Goal: Task Accomplishment & Management: Complete application form

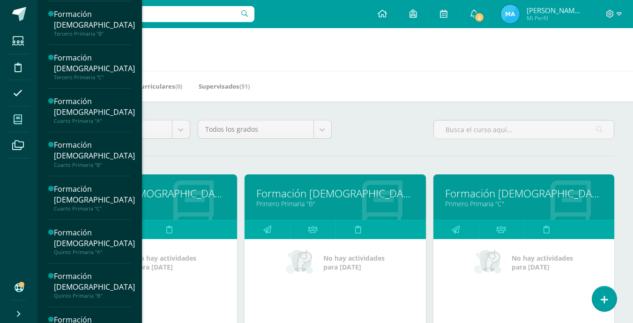
scroll to position [334, 0]
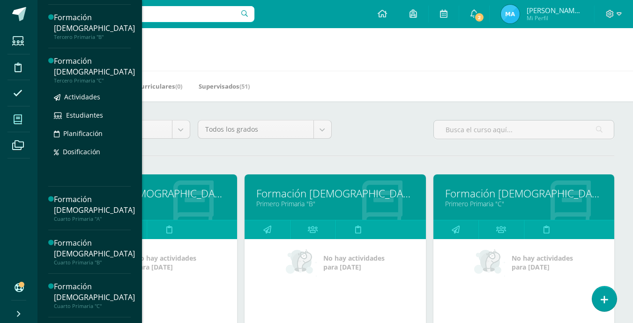
click at [79, 64] on div "Formación [DEMOGRAPHIC_DATA]" at bounding box center [94, 67] width 81 height 22
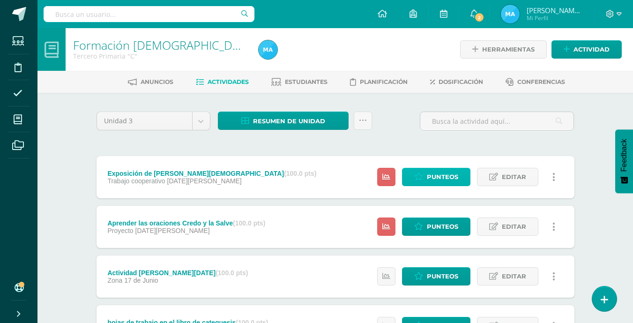
click at [442, 171] on span "Punteos" at bounding box center [442, 176] width 31 height 17
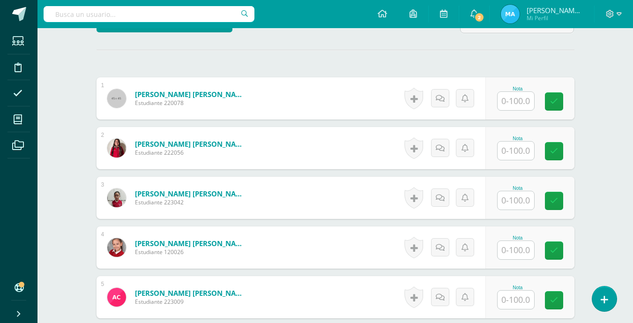
scroll to position [260, 0]
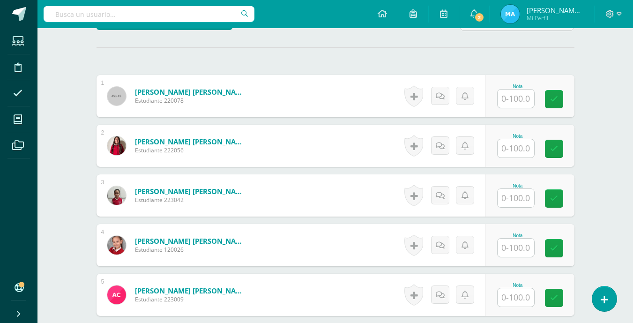
click at [511, 99] on input "text" at bounding box center [515, 98] width 37 height 18
type input "95"
click at [515, 102] on input "95" at bounding box center [520, 98] width 37 height 19
click at [563, 104] on link at bounding box center [560, 99] width 19 height 19
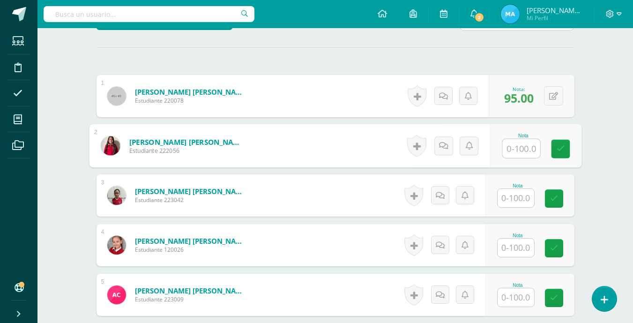
click at [527, 147] on input "text" at bounding box center [520, 148] width 37 height 19
type input "90"
click at [564, 148] on icon at bounding box center [560, 149] width 8 height 8
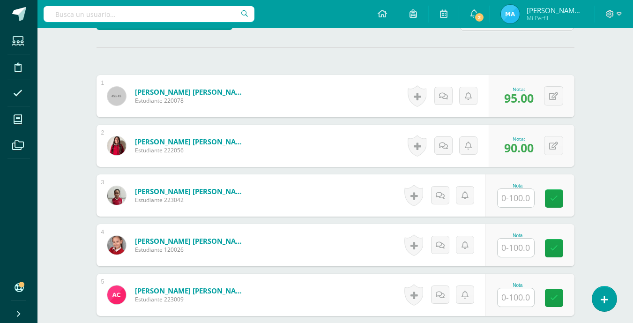
click at [519, 195] on input "text" at bounding box center [515, 198] width 37 height 18
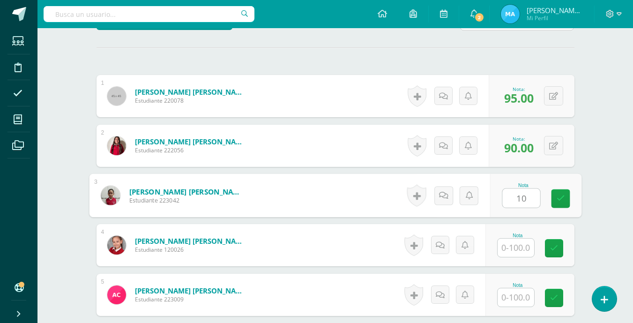
type input "100"
click at [557, 198] on icon at bounding box center [560, 198] width 8 height 8
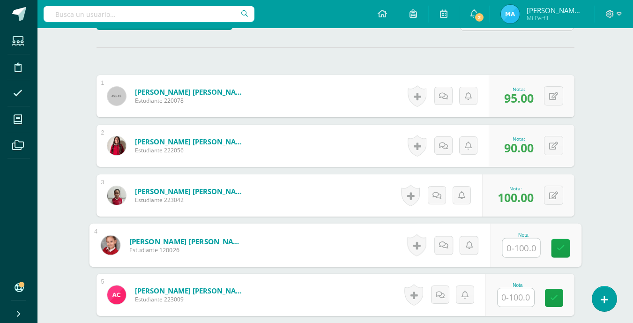
click at [523, 250] on input "text" at bounding box center [520, 247] width 37 height 19
type input "95"
click at [557, 247] on icon at bounding box center [560, 248] width 8 height 8
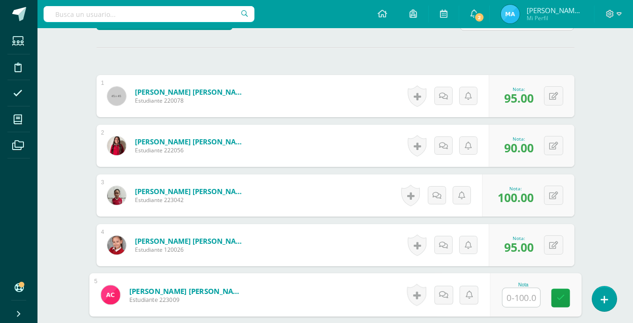
click at [522, 302] on input "text" at bounding box center [520, 297] width 37 height 19
type input "100"
click at [562, 301] on icon at bounding box center [560, 298] width 8 height 8
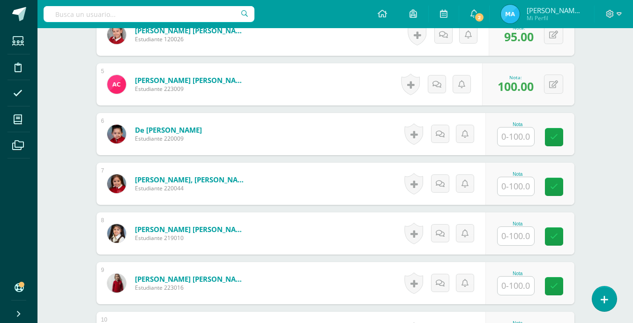
scroll to position [481, 0]
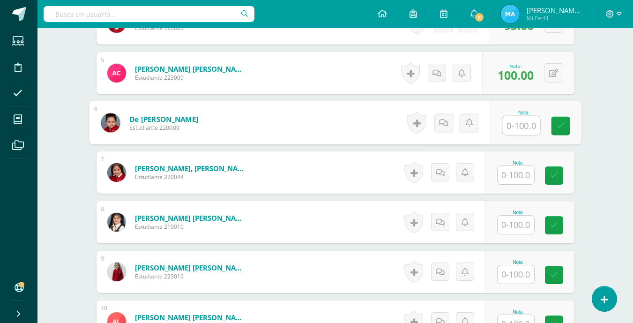
click at [507, 126] on input "text" at bounding box center [520, 125] width 37 height 19
type input "100"
click at [557, 122] on icon at bounding box center [560, 126] width 8 height 8
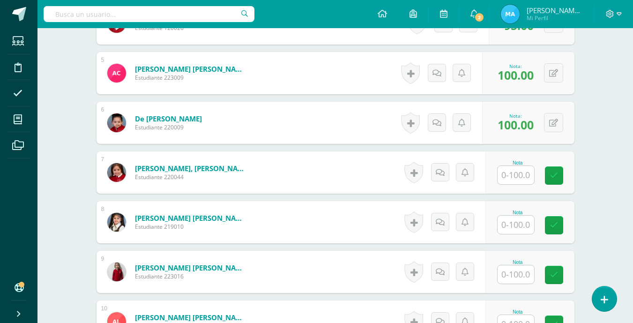
click at [524, 173] on input "text" at bounding box center [515, 175] width 37 height 18
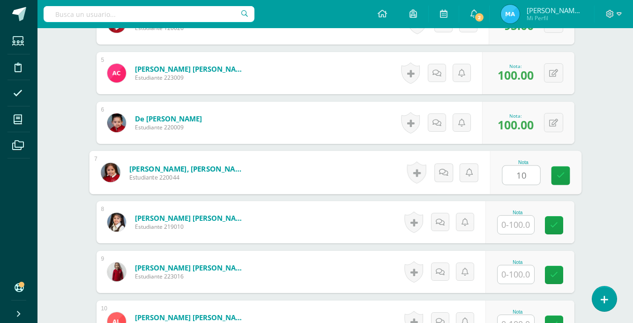
type input "100"
click at [558, 175] on icon at bounding box center [560, 175] width 8 height 8
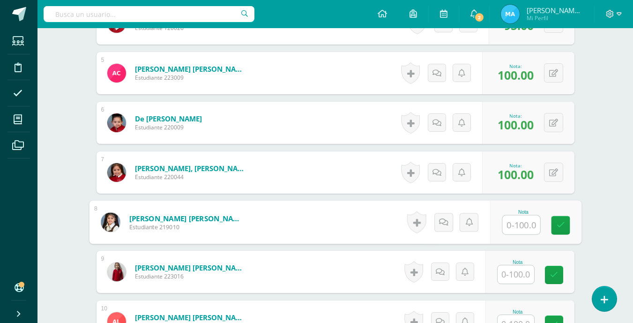
click at [515, 219] on input "text" at bounding box center [520, 224] width 37 height 19
type input "100"
click at [556, 221] on icon at bounding box center [560, 225] width 8 height 8
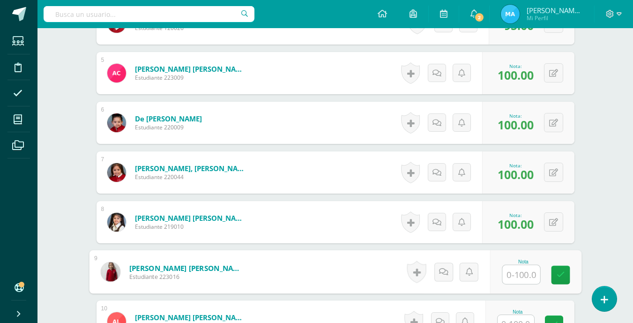
click at [517, 270] on input "text" at bounding box center [520, 274] width 37 height 19
type input "100"
click at [561, 271] on icon at bounding box center [560, 275] width 8 height 8
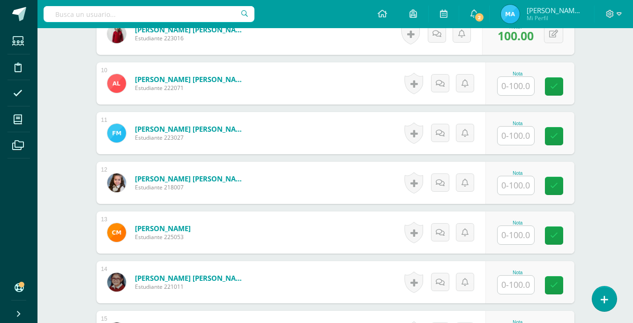
scroll to position [721, 0]
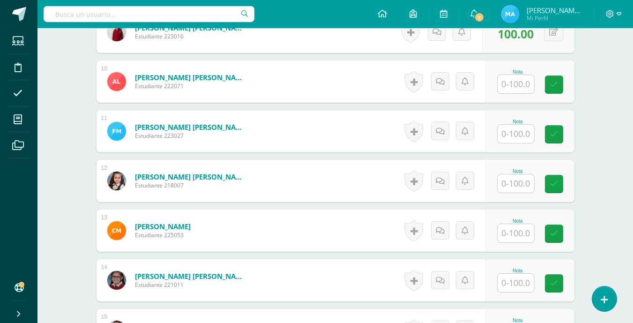
click at [523, 84] on input "text" at bounding box center [515, 84] width 37 height 18
type input "95"
click at [562, 86] on icon at bounding box center [560, 85] width 8 height 8
click at [513, 134] on input "text" at bounding box center [515, 134] width 37 height 18
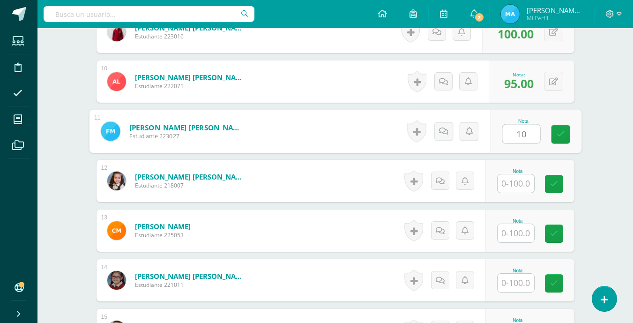
type input "100"
click at [565, 136] on link at bounding box center [560, 134] width 19 height 19
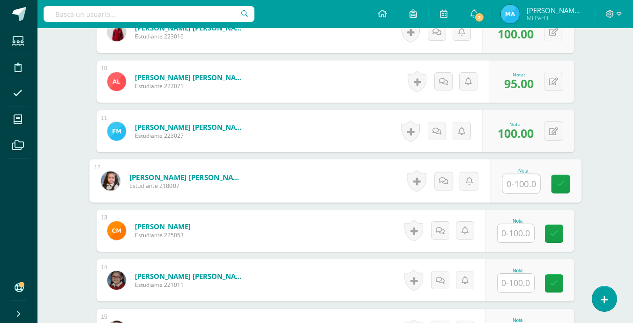
click at [520, 179] on input "text" at bounding box center [520, 183] width 37 height 19
type input "100"
click at [557, 183] on icon at bounding box center [560, 184] width 8 height 8
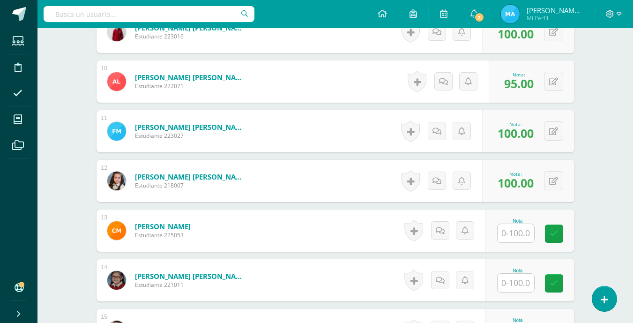
click at [514, 228] on input "text" at bounding box center [515, 233] width 37 height 18
type input "100"
click at [562, 233] on icon at bounding box center [560, 234] width 8 height 8
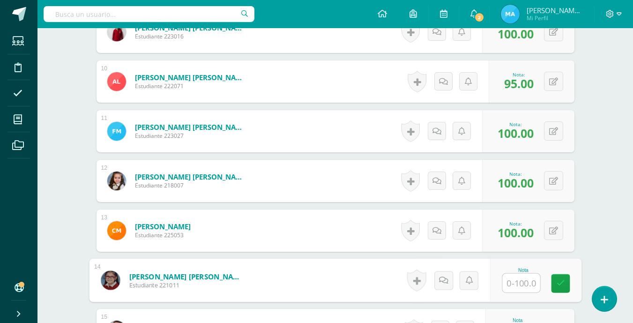
click at [518, 287] on input "text" at bounding box center [520, 283] width 37 height 19
type input "100"
click at [557, 285] on icon at bounding box center [560, 283] width 8 height 8
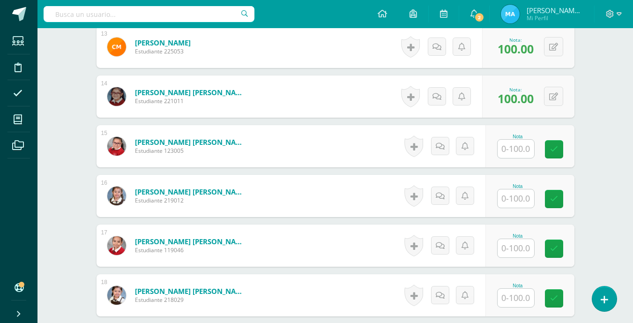
scroll to position [907, 0]
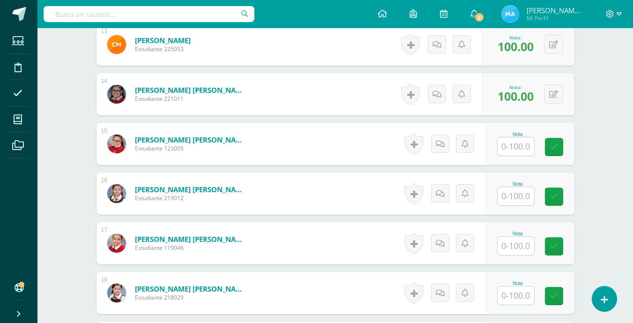
click at [520, 151] on input "text" at bounding box center [515, 146] width 37 height 18
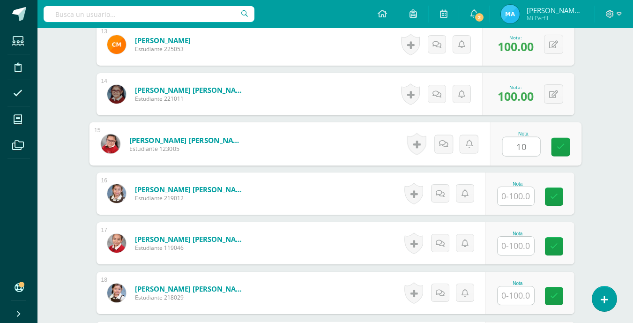
type input "100"
click at [557, 148] on icon at bounding box center [560, 147] width 8 height 8
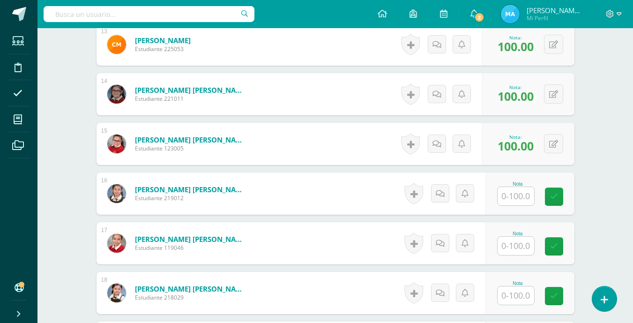
click at [523, 193] on input "text" at bounding box center [515, 196] width 37 height 18
type input "100"
click at [558, 194] on icon at bounding box center [560, 197] width 8 height 8
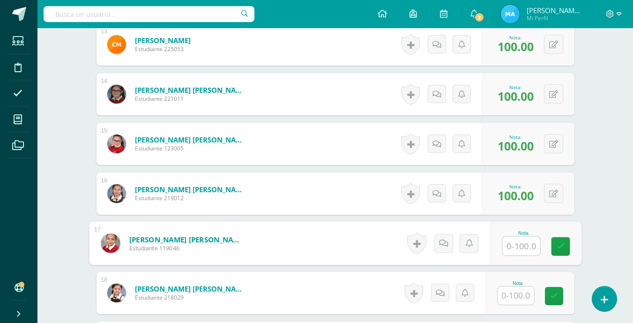
click at [520, 245] on input "text" at bounding box center [520, 246] width 37 height 19
type input "100"
click at [560, 248] on icon at bounding box center [560, 246] width 8 height 8
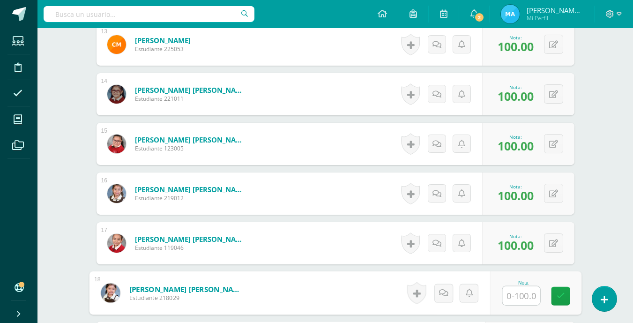
click at [508, 293] on input "text" at bounding box center [520, 295] width 37 height 19
type input "95"
click at [556, 290] on link at bounding box center [560, 296] width 19 height 19
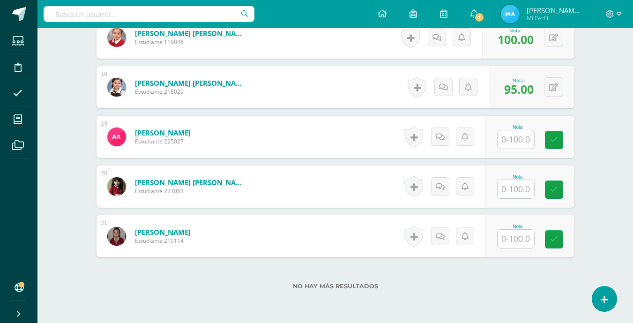
scroll to position [1122, 0]
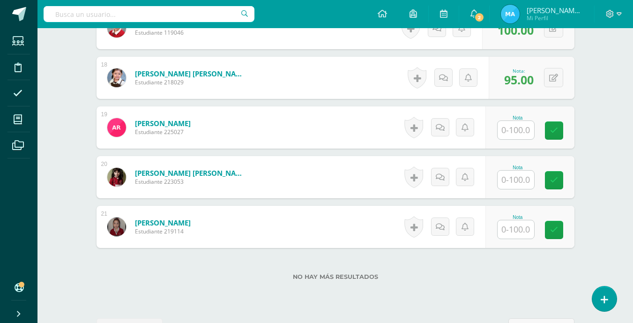
click at [524, 128] on input "text" at bounding box center [515, 130] width 37 height 18
type input "100"
click at [566, 126] on link at bounding box center [560, 130] width 19 height 19
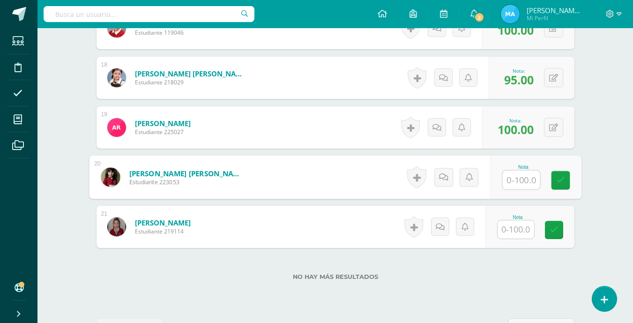
click at [518, 177] on input "text" at bounding box center [520, 180] width 37 height 19
type input "95"
click at [556, 173] on link at bounding box center [560, 180] width 19 height 19
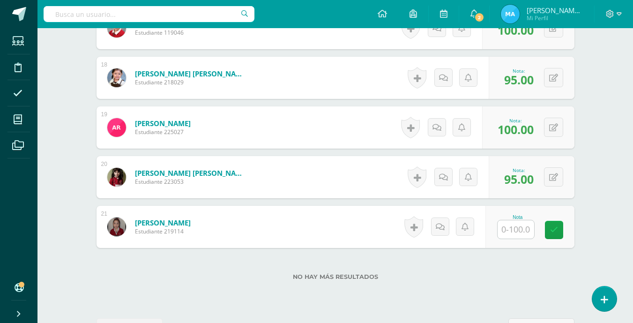
click at [507, 221] on input "text" at bounding box center [515, 229] width 37 height 18
type input "100"
click at [561, 231] on icon at bounding box center [560, 230] width 8 height 8
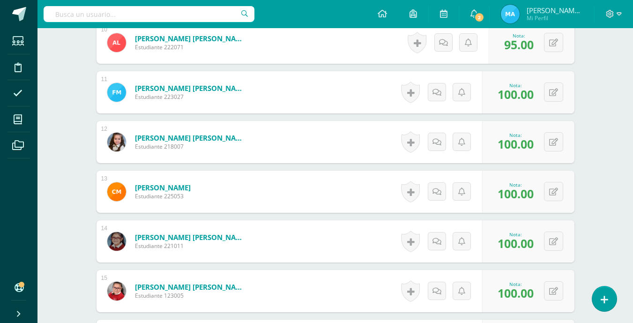
scroll to position [0, 0]
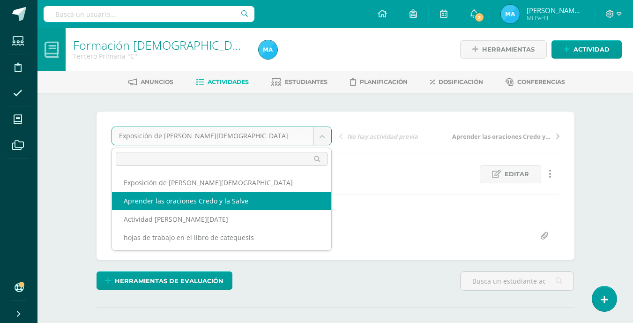
select select "/dashboard/teacher/grade-activity/197617/"
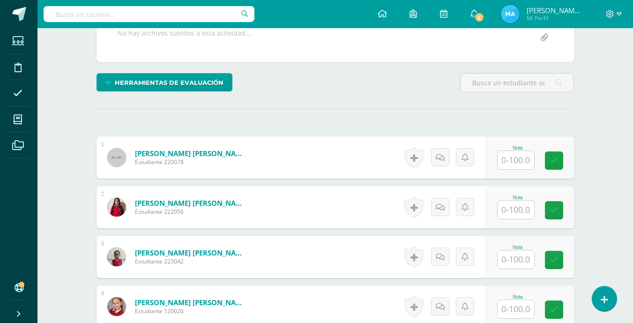
scroll to position [200, 0]
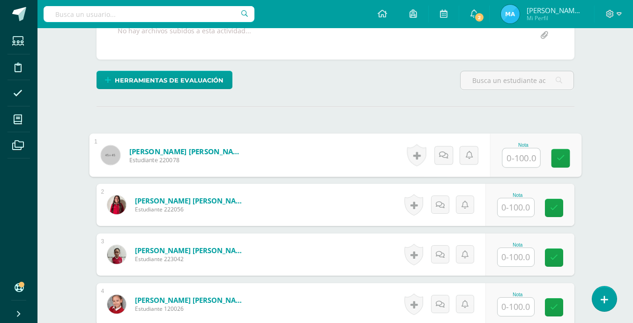
click at [515, 158] on input "text" at bounding box center [520, 157] width 37 height 19
type input "95"
click at [564, 156] on icon at bounding box center [560, 158] width 8 height 8
click at [516, 205] on input "text" at bounding box center [515, 207] width 37 height 18
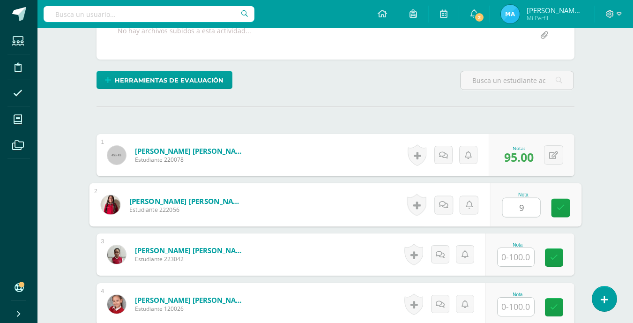
type input "95"
click at [560, 208] on icon at bounding box center [560, 208] width 8 height 8
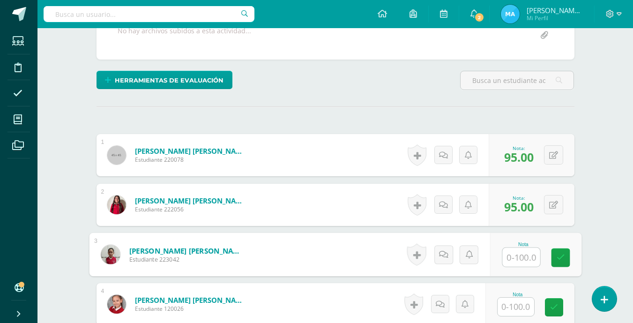
click at [522, 252] on input "text" at bounding box center [520, 257] width 37 height 19
type input "100"
click at [568, 254] on link at bounding box center [560, 257] width 19 height 19
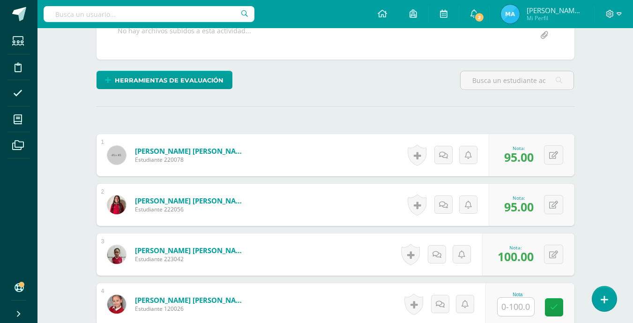
click at [514, 303] on input "text" at bounding box center [515, 306] width 37 height 18
type input "100"
click at [562, 301] on link at bounding box center [560, 307] width 19 height 19
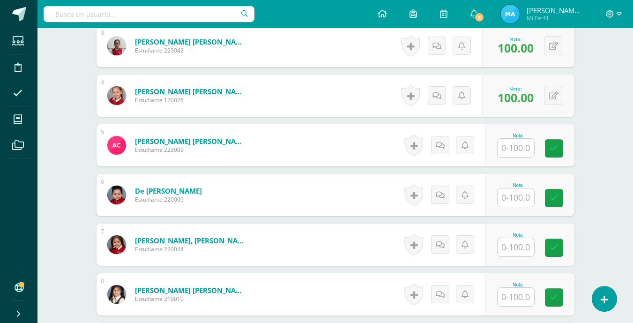
scroll to position [413, 0]
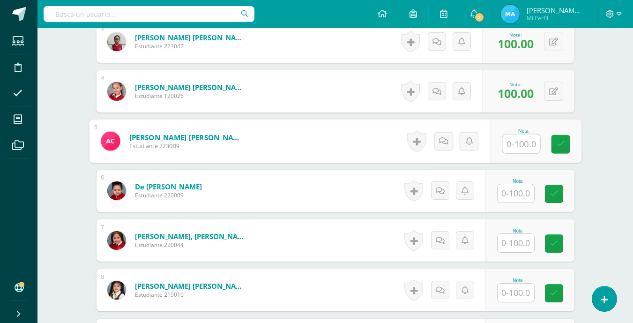
click at [522, 140] on input "text" at bounding box center [520, 143] width 37 height 19
type input "100"
click at [562, 139] on link at bounding box center [560, 144] width 19 height 19
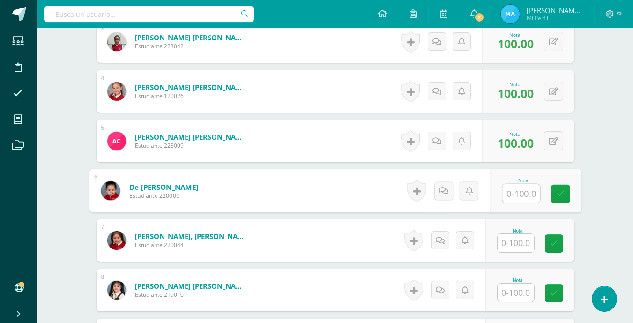
click at [519, 189] on input "text" at bounding box center [520, 193] width 37 height 19
type input "100"
click at [555, 193] on link at bounding box center [560, 194] width 19 height 19
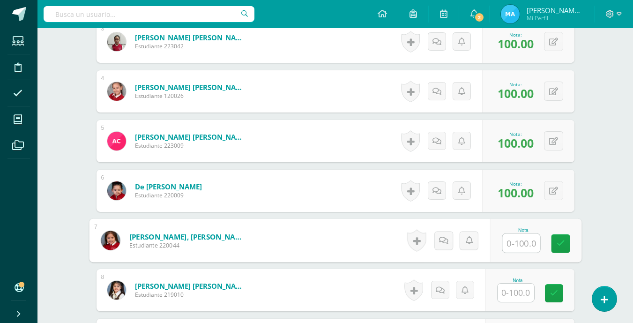
click at [519, 241] on input "text" at bounding box center [520, 243] width 37 height 19
type input "100"
click at [568, 237] on link at bounding box center [560, 243] width 19 height 19
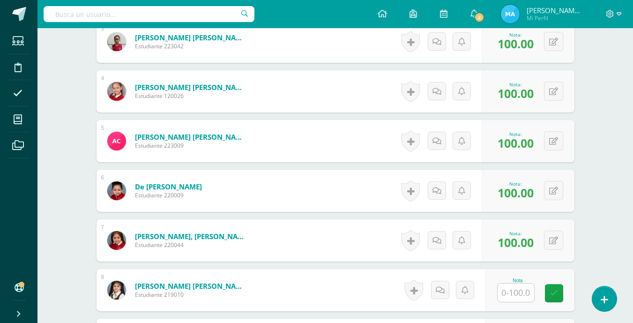
click at [520, 290] on input "text" at bounding box center [515, 292] width 37 height 18
type input "100"
click at [562, 290] on icon at bounding box center [560, 293] width 8 height 8
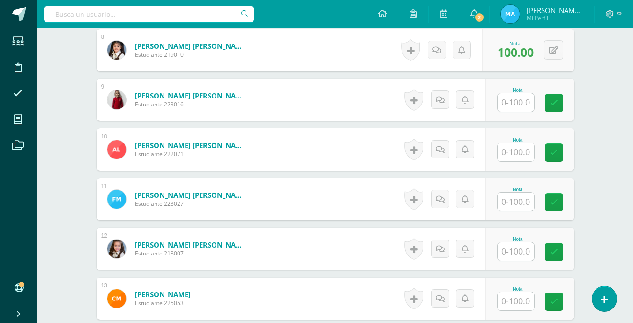
scroll to position [662, 0]
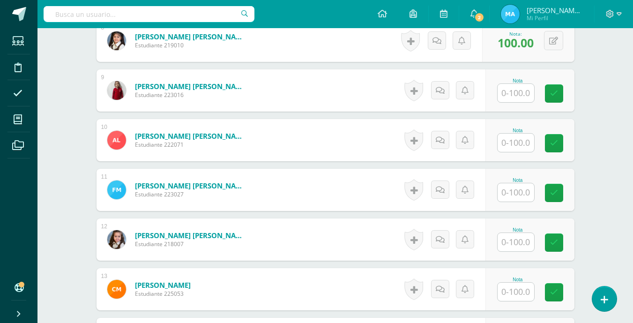
click at [515, 91] on input "text" at bounding box center [515, 93] width 37 height 18
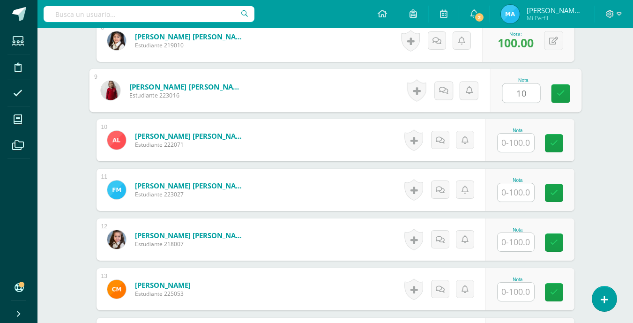
type input "100"
click at [564, 88] on link at bounding box center [560, 93] width 19 height 19
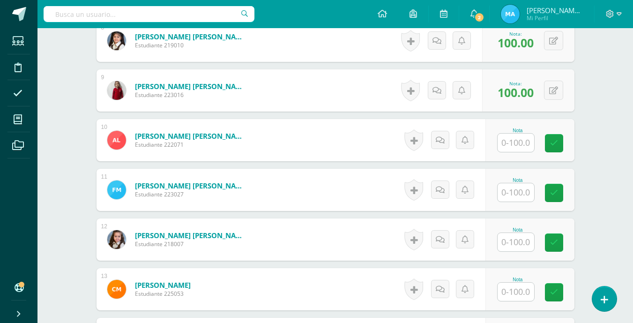
click at [521, 137] on input "text" at bounding box center [515, 143] width 37 height 18
type input "100"
click at [554, 136] on link at bounding box center [560, 143] width 19 height 19
click at [516, 193] on input "text" at bounding box center [515, 192] width 37 height 18
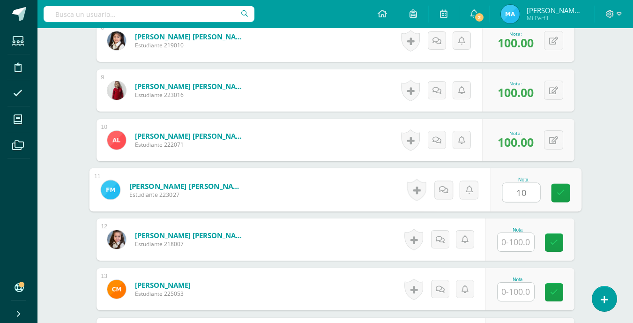
type input "100"
click at [561, 193] on icon at bounding box center [560, 193] width 8 height 8
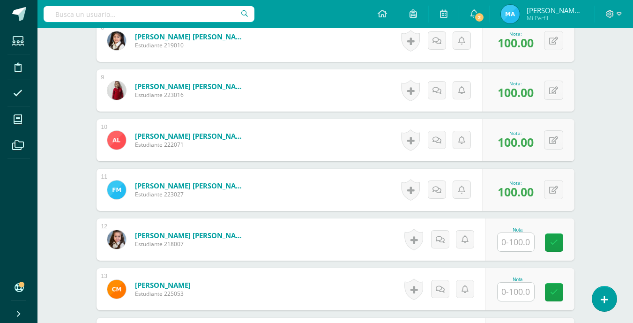
click at [521, 237] on input "text" at bounding box center [515, 242] width 37 height 18
type input "100"
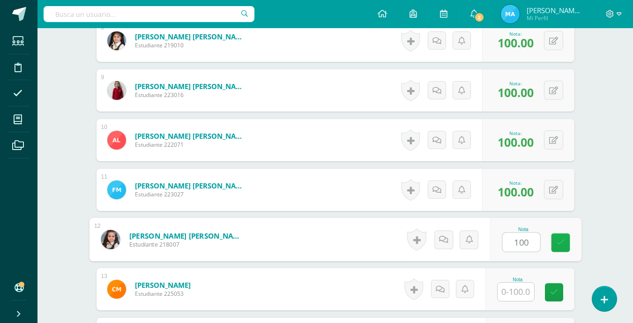
click at [562, 239] on icon at bounding box center [560, 242] width 8 height 8
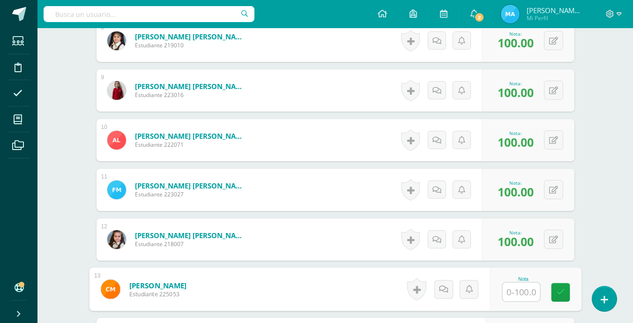
click at [528, 289] on input "text" at bounding box center [520, 291] width 37 height 19
type input "100"
click at [562, 289] on icon at bounding box center [560, 292] width 8 height 8
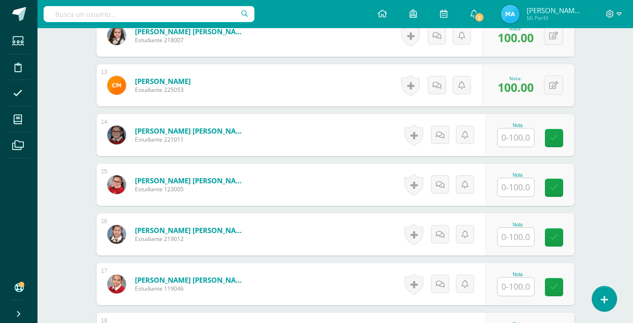
scroll to position [900, 0]
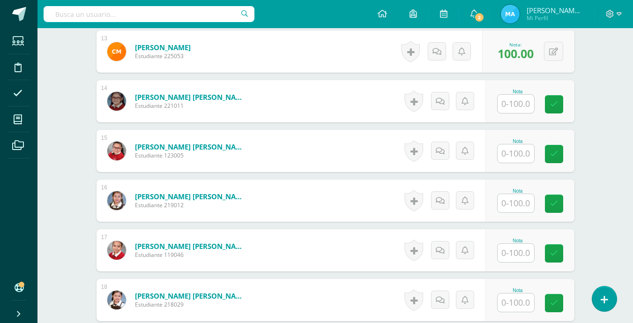
click at [516, 99] on input "text" at bounding box center [515, 104] width 37 height 18
type input "100"
click at [563, 100] on icon at bounding box center [560, 104] width 8 height 8
click at [520, 141] on div "Nota" at bounding box center [517, 141] width 41 height 5
click at [519, 150] on input "text" at bounding box center [515, 153] width 37 height 18
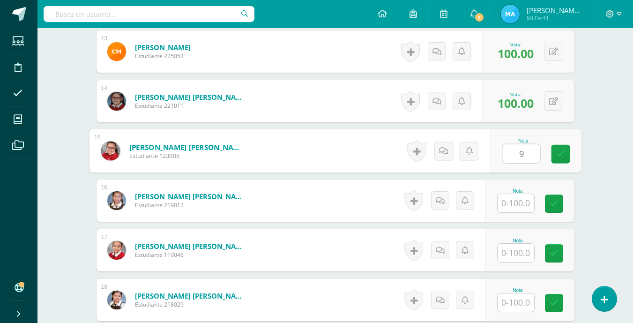
type input "95"
click at [555, 147] on link at bounding box center [560, 154] width 19 height 19
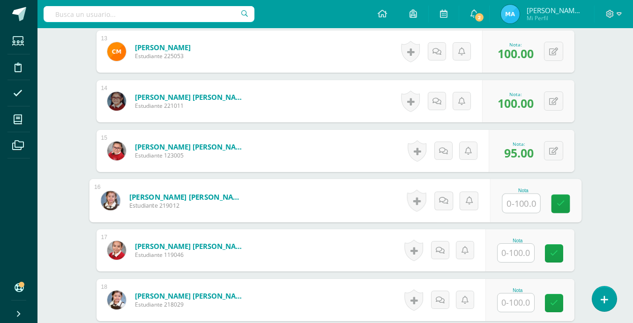
click at [516, 200] on input "text" at bounding box center [520, 203] width 37 height 19
type input "100"
click at [569, 202] on link at bounding box center [560, 203] width 19 height 19
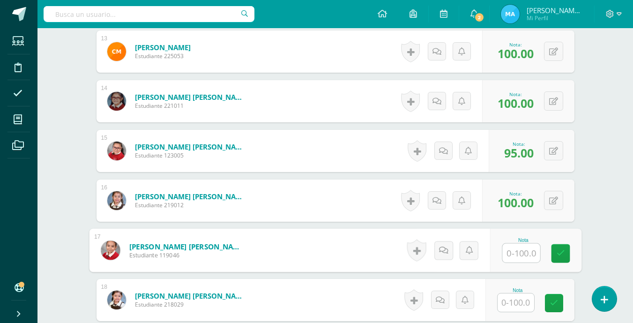
click at [515, 248] on input "text" at bounding box center [520, 253] width 37 height 19
type input "100"
click at [558, 252] on icon at bounding box center [560, 253] width 8 height 8
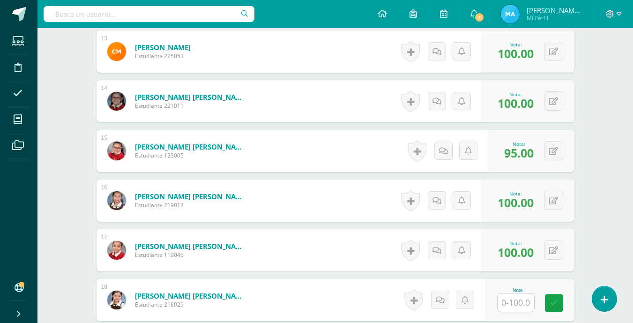
click at [521, 302] on input "text" at bounding box center [515, 302] width 37 height 18
type input "100"
click at [555, 304] on link at bounding box center [560, 303] width 19 height 19
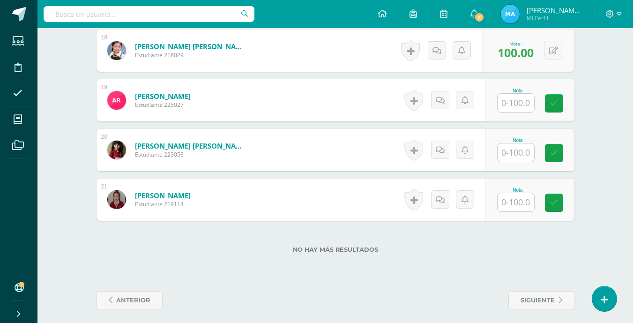
scroll to position [1154, 0]
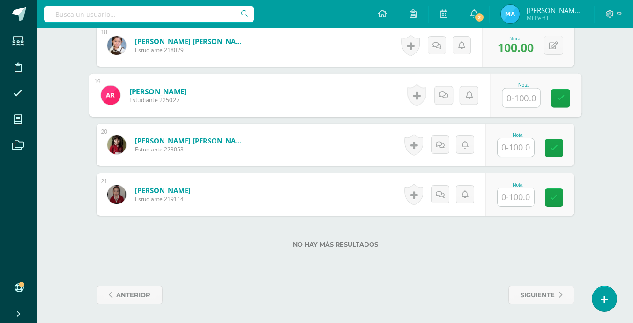
click at [528, 97] on input "text" at bounding box center [520, 98] width 37 height 19
type input "100"
click at [563, 95] on icon at bounding box center [560, 98] width 8 height 8
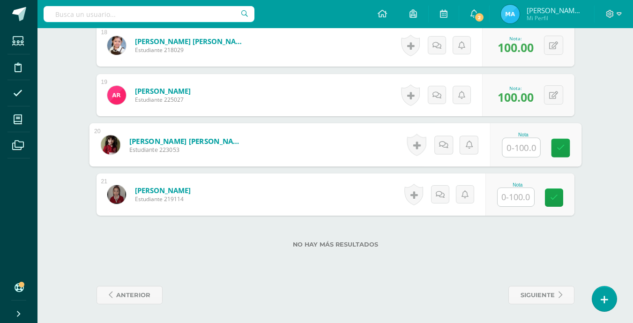
click at [524, 148] on input "text" at bounding box center [520, 147] width 37 height 19
type input "100"
click at [556, 147] on icon at bounding box center [560, 148] width 8 height 8
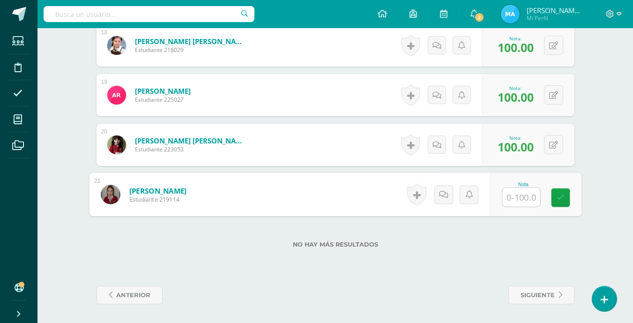
click at [518, 188] on input "text" at bounding box center [520, 197] width 37 height 19
type input "100"
click at [563, 191] on link at bounding box center [560, 197] width 19 height 19
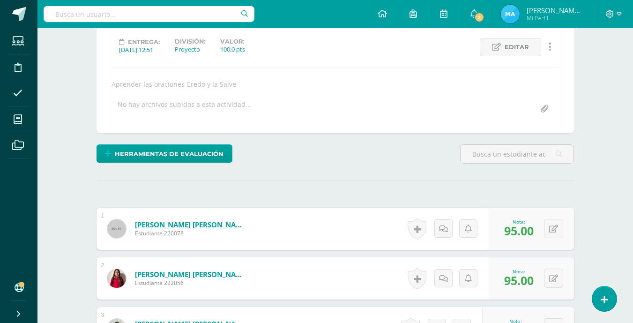
scroll to position [0, 0]
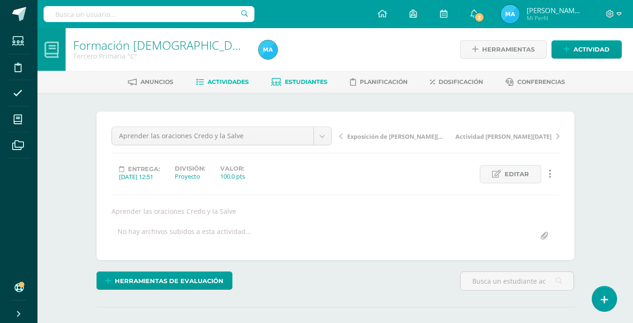
click at [308, 82] on span "Estudiantes" at bounding box center [306, 81] width 43 height 7
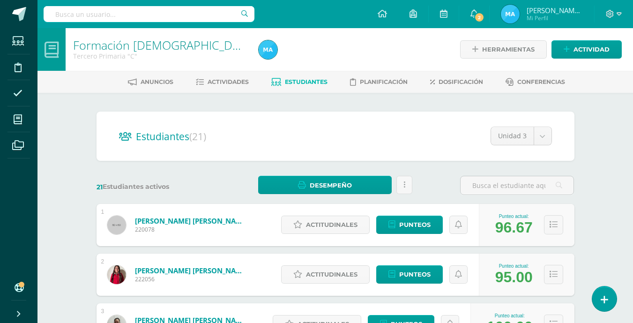
scroll to position [252, 0]
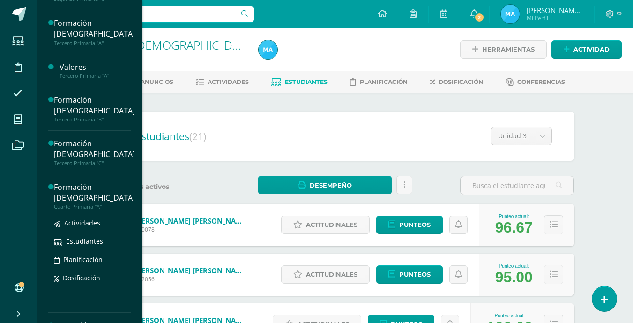
click at [76, 193] on div "Formación [DEMOGRAPHIC_DATA]" at bounding box center [94, 193] width 81 height 22
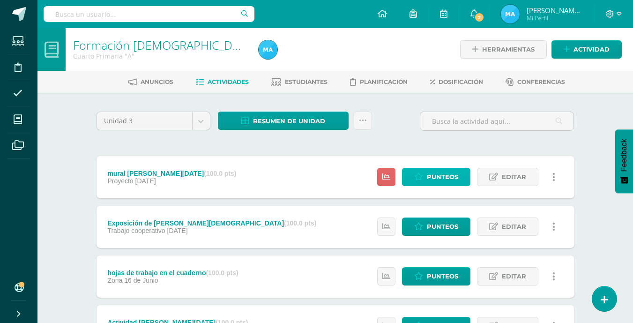
click at [430, 177] on span "Punteos" at bounding box center [442, 176] width 31 height 17
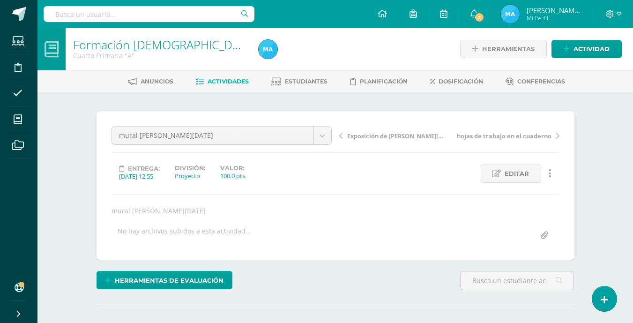
scroll to position [1, 0]
type input "<"
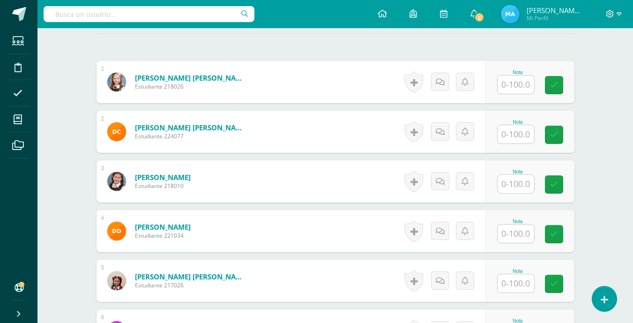
scroll to position [274, 0]
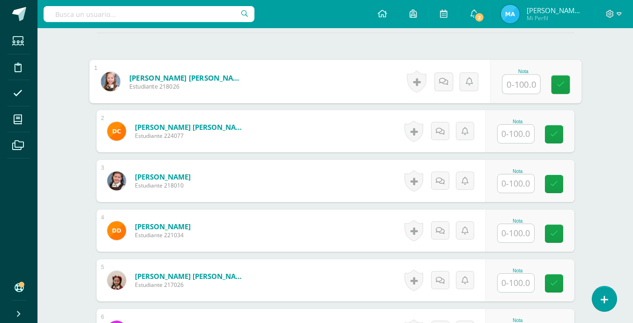
click at [515, 79] on input "text" at bounding box center [520, 84] width 37 height 19
type input "100"
click at [561, 77] on link at bounding box center [560, 84] width 19 height 19
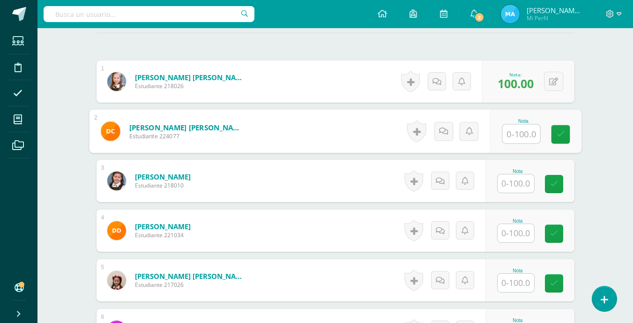
click at [522, 133] on input "text" at bounding box center [520, 134] width 37 height 19
type input "100"
click at [562, 132] on icon at bounding box center [560, 134] width 8 height 8
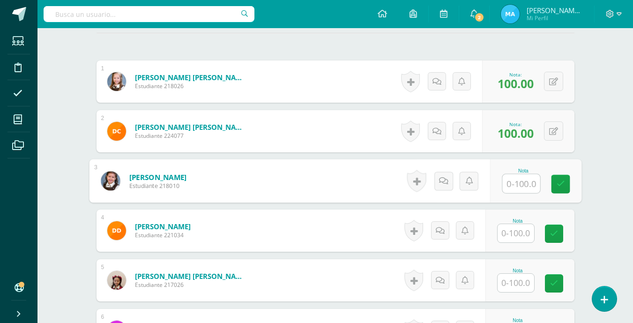
click at [517, 188] on input "text" at bounding box center [520, 183] width 37 height 19
type input "100"
click at [565, 183] on link at bounding box center [560, 184] width 19 height 19
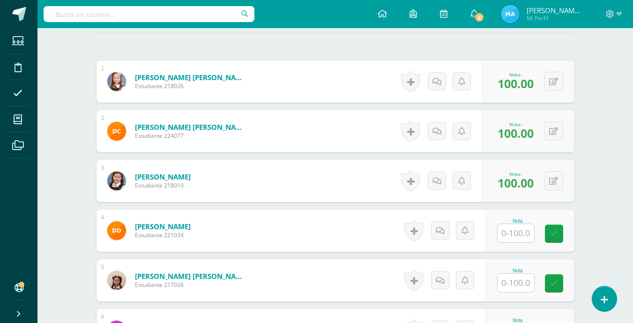
click at [502, 234] on input "text" at bounding box center [515, 233] width 37 height 18
type input "100"
click at [561, 234] on icon at bounding box center [560, 234] width 8 height 8
click at [525, 284] on input "text" at bounding box center [515, 283] width 37 height 18
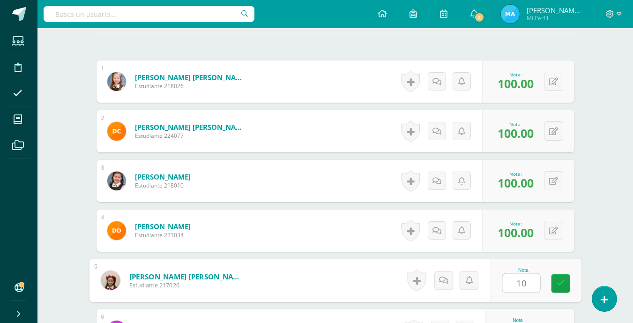
type input "100"
click at [557, 283] on icon at bounding box center [560, 283] width 8 height 8
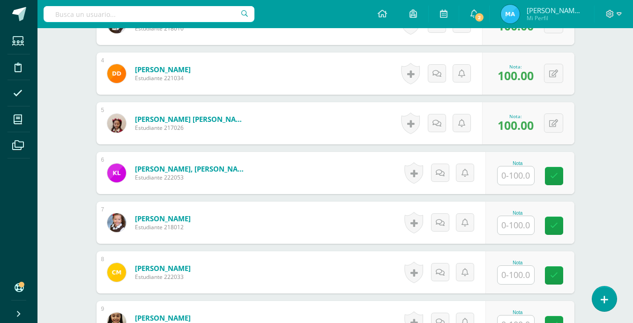
scroll to position [453, 0]
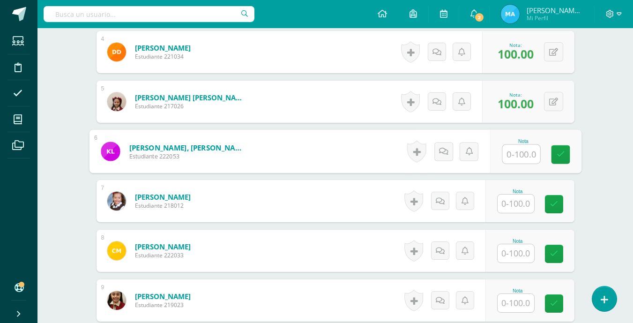
click at [525, 147] on input "text" at bounding box center [520, 154] width 37 height 19
type input "100"
click at [564, 152] on icon at bounding box center [560, 154] width 8 height 8
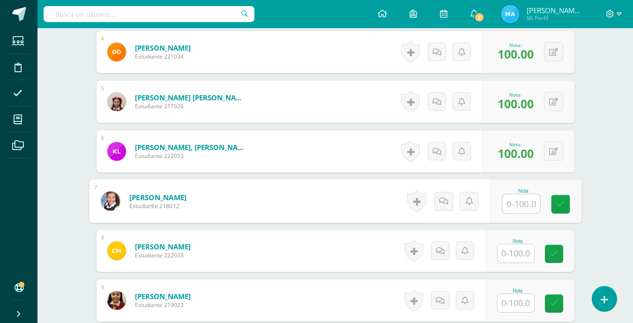
click at [527, 203] on input "text" at bounding box center [520, 203] width 37 height 19
type input "100"
click at [564, 197] on link at bounding box center [560, 204] width 19 height 19
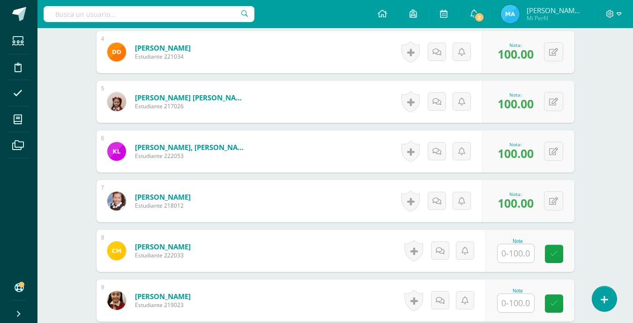
click at [522, 254] on input "text" at bounding box center [515, 253] width 37 height 18
type input "100"
click at [556, 251] on link at bounding box center [560, 254] width 19 height 19
click at [520, 302] on input "text" at bounding box center [515, 303] width 37 height 18
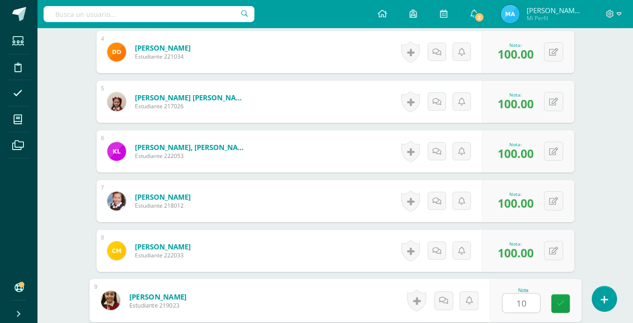
type input "100"
click at [556, 299] on icon at bounding box center [560, 303] width 8 height 8
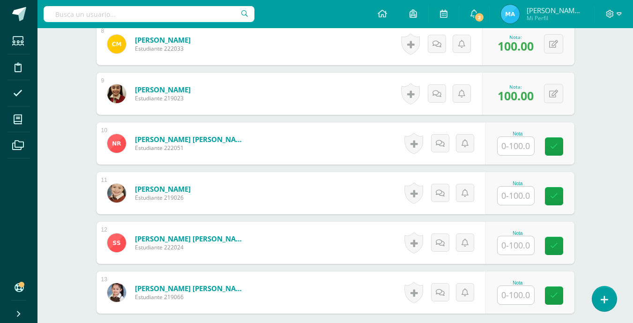
scroll to position [679, 0]
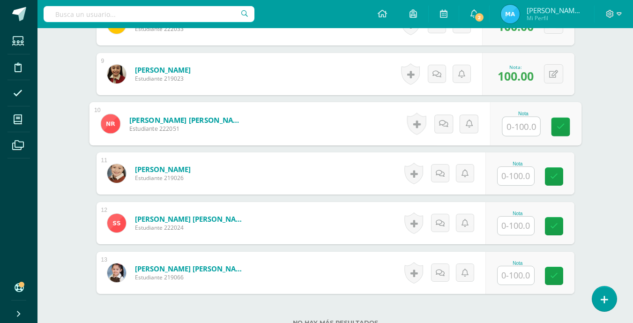
click at [519, 124] on input "text" at bounding box center [520, 126] width 37 height 19
type input "100"
click at [559, 123] on icon at bounding box center [560, 127] width 8 height 8
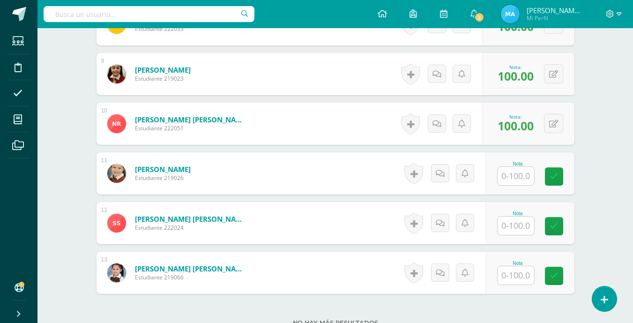
click at [515, 177] on input "text" at bounding box center [515, 176] width 37 height 18
type input "100"
click at [556, 175] on link at bounding box center [560, 176] width 19 height 19
click at [519, 222] on input "text" at bounding box center [515, 225] width 37 height 18
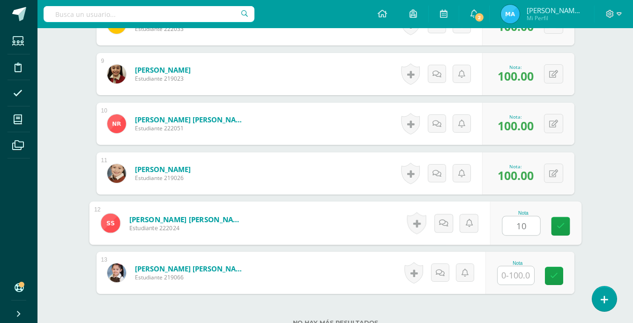
type input "100"
click at [560, 226] on icon at bounding box center [560, 226] width 8 height 8
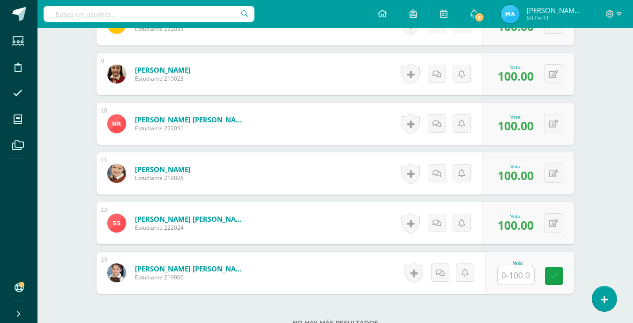
click at [517, 279] on input "text" at bounding box center [515, 275] width 37 height 18
type input "100"
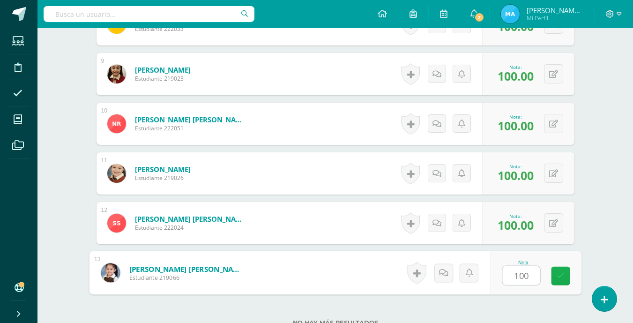
click at [555, 278] on link at bounding box center [560, 276] width 19 height 19
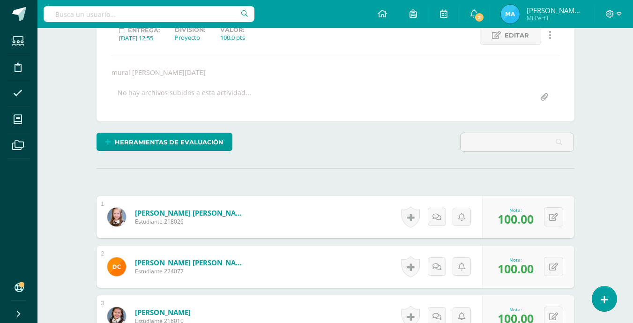
scroll to position [0, 0]
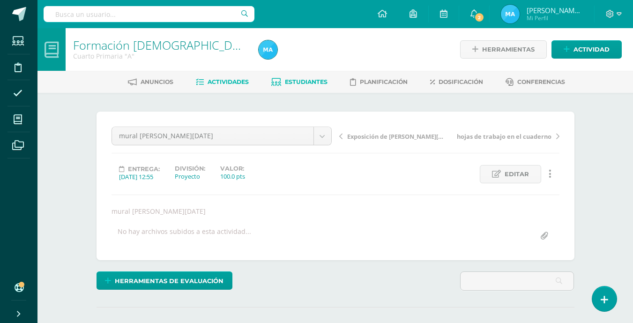
click at [307, 79] on span "Estudiantes" at bounding box center [306, 81] width 43 height 7
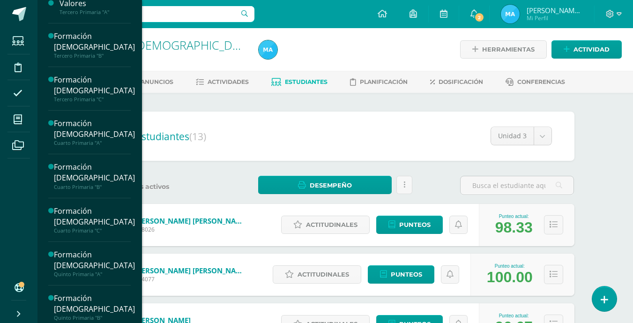
scroll to position [331, 0]
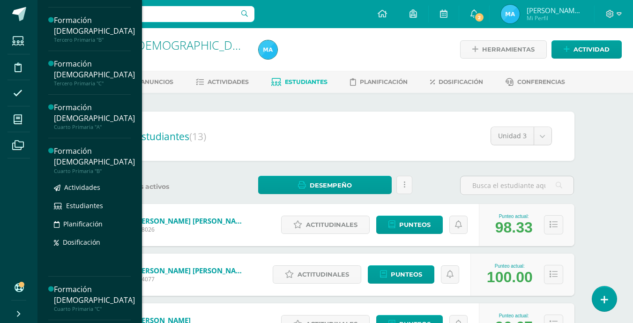
click at [70, 150] on div "Formación [DEMOGRAPHIC_DATA]" at bounding box center [94, 157] width 81 height 22
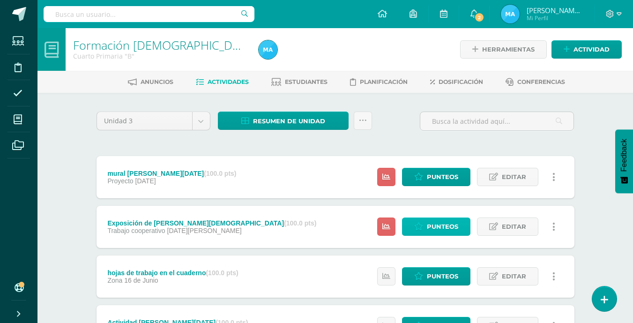
click at [433, 224] on span "Punteos" at bounding box center [442, 226] width 31 height 17
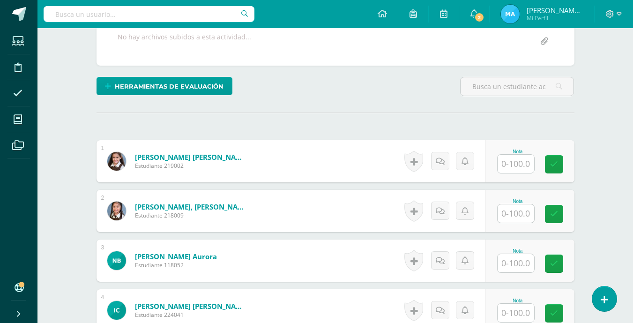
scroll to position [304, 0]
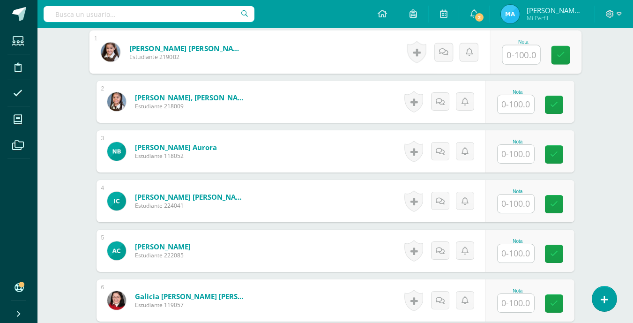
click at [516, 54] on input "text" at bounding box center [520, 54] width 37 height 19
type input "100"
click at [562, 53] on icon at bounding box center [560, 55] width 8 height 8
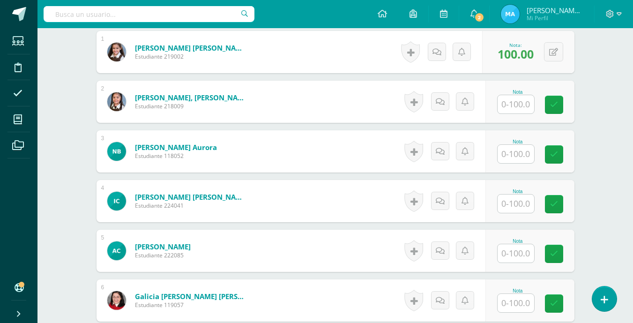
click at [521, 101] on input "text" at bounding box center [515, 104] width 37 height 18
type input "100"
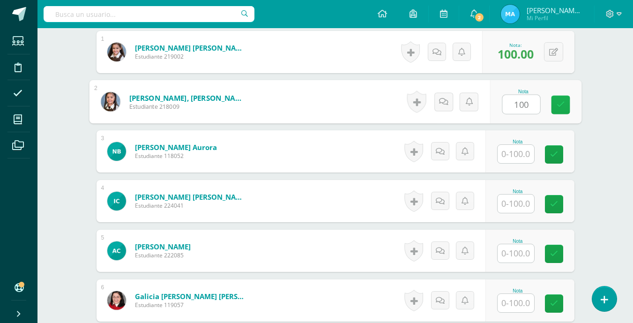
click at [558, 105] on icon at bounding box center [560, 105] width 8 height 8
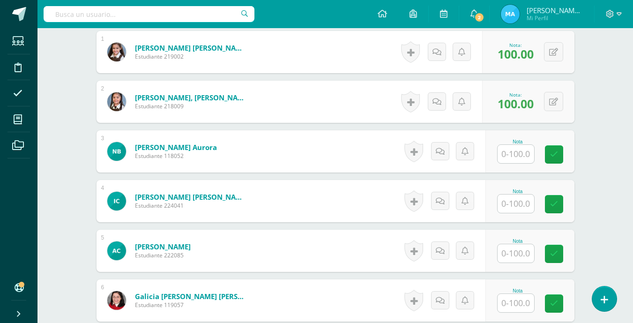
click at [513, 159] on input "text" at bounding box center [515, 154] width 37 height 18
type input "100"
click at [562, 150] on icon at bounding box center [560, 154] width 8 height 8
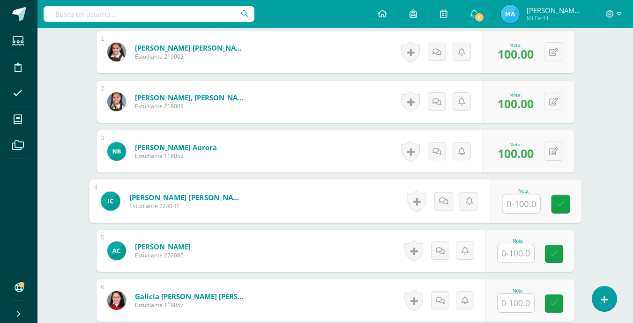
click at [523, 202] on input "text" at bounding box center [520, 203] width 37 height 19
type input "100"
click at [558, 198] on link at bounding box center [560, 204] width 19 height 19
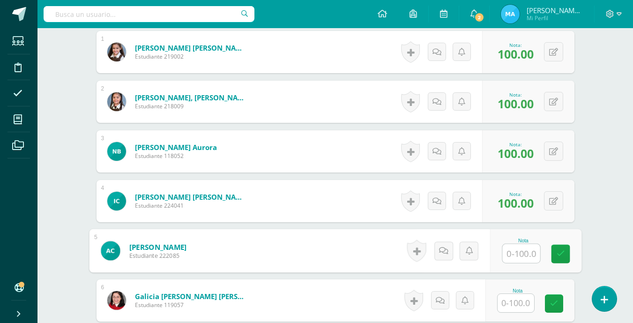
click at [522, 251] on input "text" at bounding box center [520, 253] width 37 height 19
type input "100"
click at [558, 254] on icon at bounding box center [560, 254] width 8 height 8
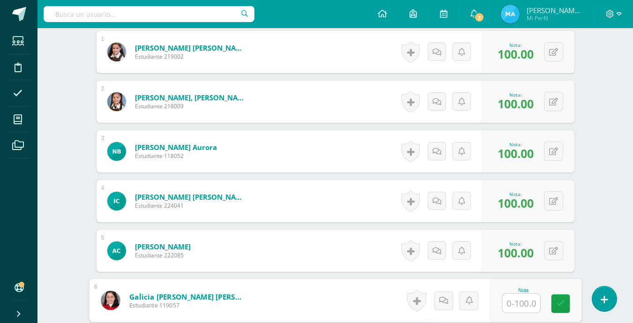
click at [512, 300] on input "text" at bounding box center [520, 303] width 37 height 19
type input "100"
click at [563, 297] on link at bounding box center [560, 303] width 19 height 19
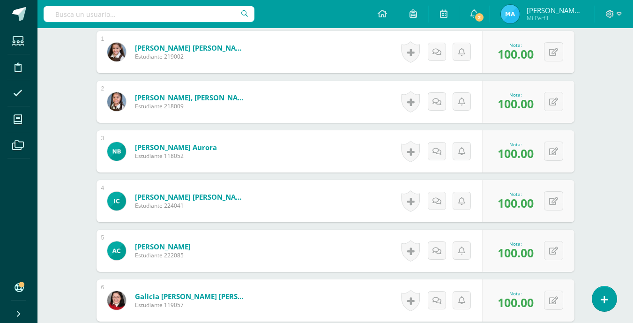
scroll to position [549, 0]
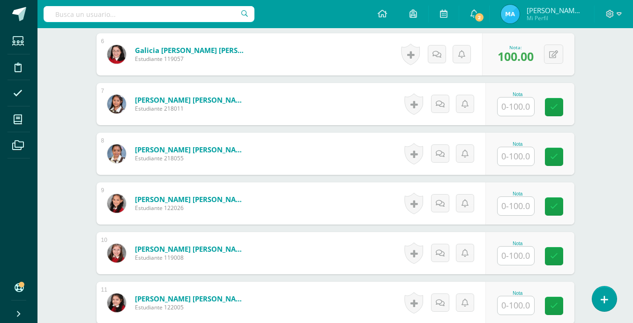
click at [521, 104] on input "text" at bounding box center [515, 106] width 37 height 18
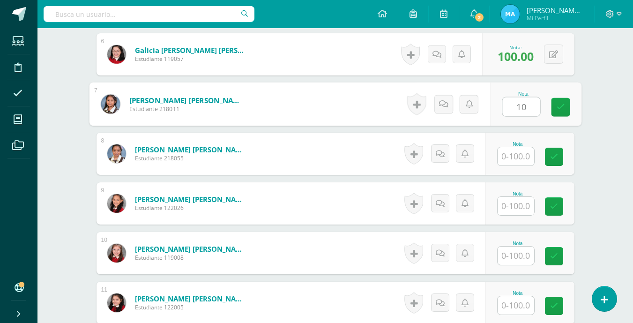
type input "100"
click at [564, 109] on icon at bounding box center [560, 107] width 8 height 8
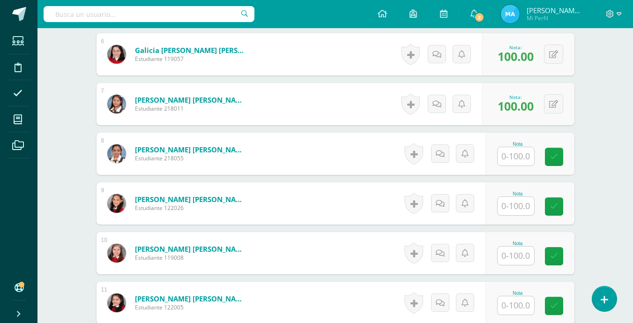
click at [518, 156] on input "text" at bounding box center [515, 156] width 37 height 18
click at [518, 156] on input "text" at bounding box center [520, 156] width 37 height 19
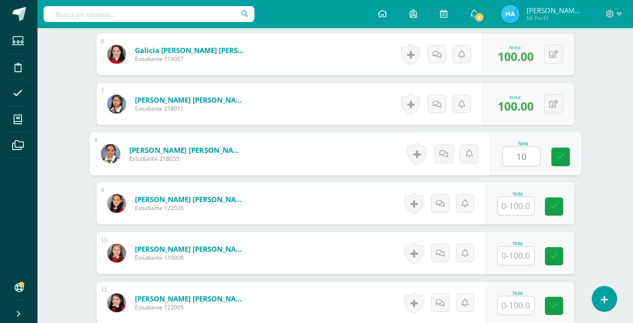
type input "100"
click at [557, 154] on icon at bounding box center [560, 157] width 8 height 8
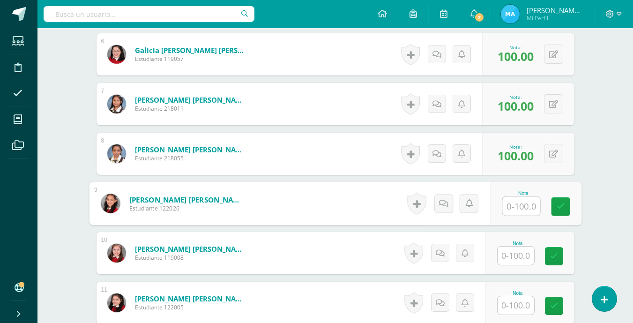
click at [523, 203] on input "text" at bounding box center [520, 206] width 37 height 19
type input "100"
click at [552, 203] on link at bounding box center [560, 206] width 19 height 19
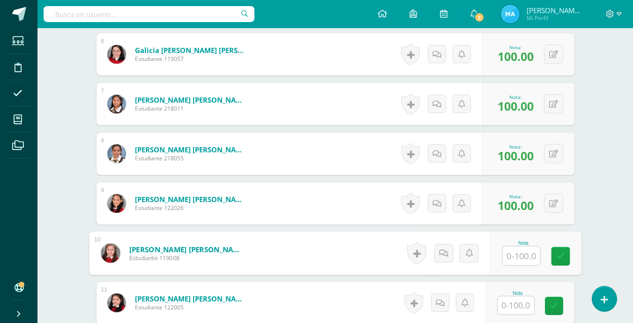
click at [521, 259] on input "text" at bounding box center [520, 255] width 37 height 19
type input "100"
click at [560, 252] on icon at bounding box center [560, 256] width 8 height 8
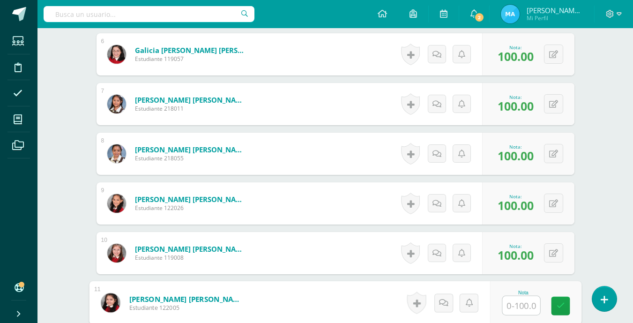
click at [519, 303] on input "text" at bounding box center [520, 305] width 37 height 19
type input "100"
click at [566, 301] on link at bounding box center [560, 306] width 19 height 19
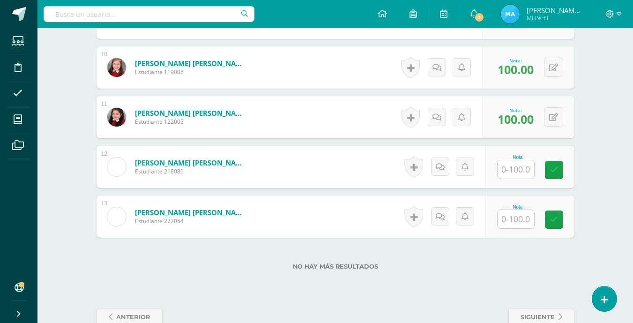
scroll to position [736, 0]
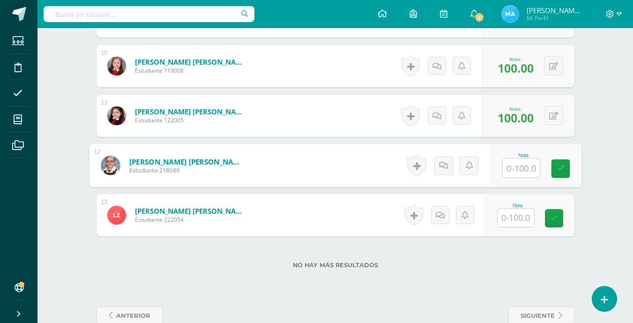
click at [522, 170] on input "text" at bounding box center [520, 168] width 37 height 19
type input "100"
click at [563, 166] on icon at bounding box center [560, 168] width 8 height 8
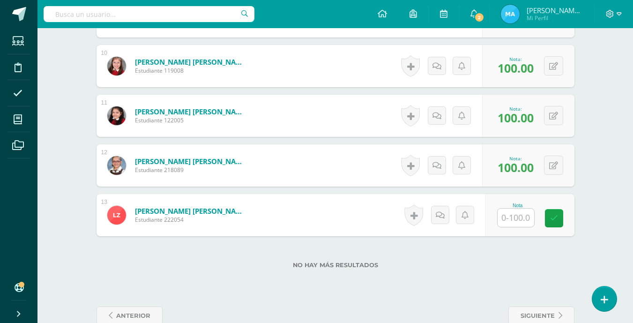
click at [514, 219] on input "text" at bounding box center [515, 217] width 37 height 18
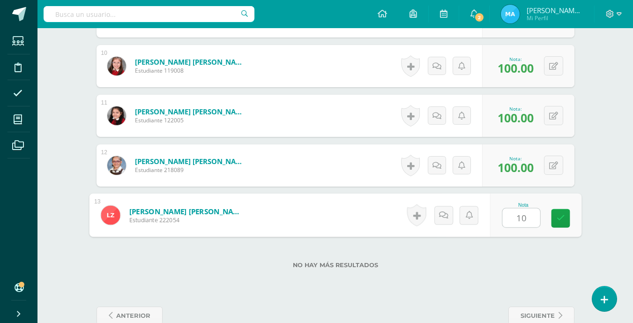
type input "100"
click at [556, 220] on icon at bounding box center [560, 218] width 8 height 8
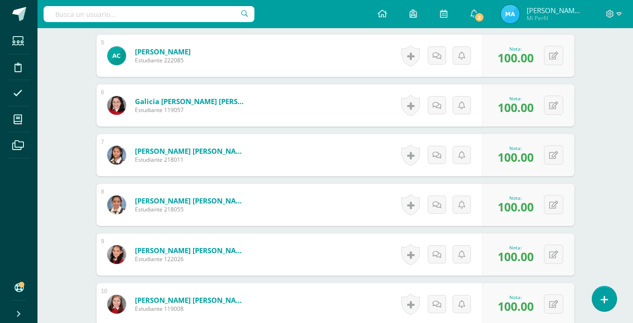
scroll to position [0, 0]
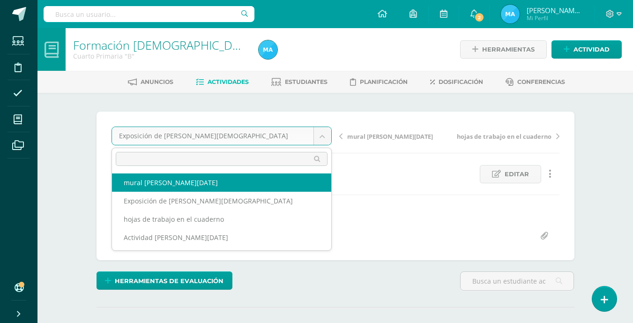
select select "/dashboard/teacher/grade-activity/197641/"
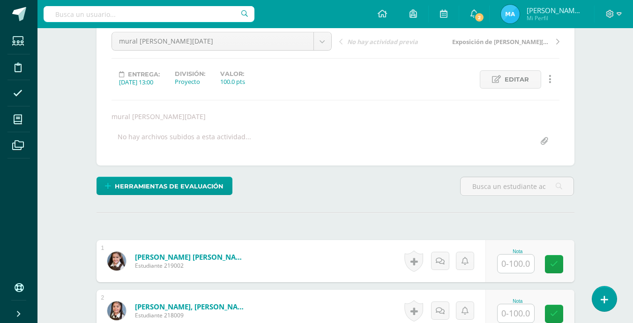
scroll to position [95, 0]
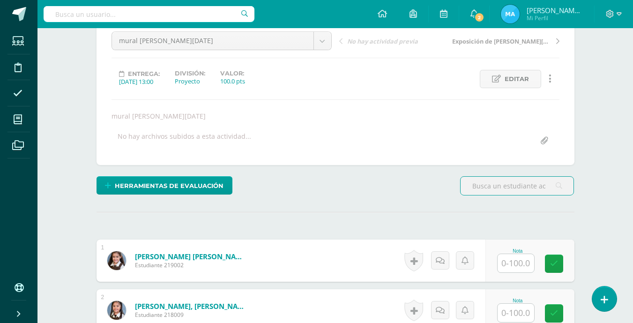
click at [511, 259] on input "text" at bounding box center [515, 263] width 37 height 18
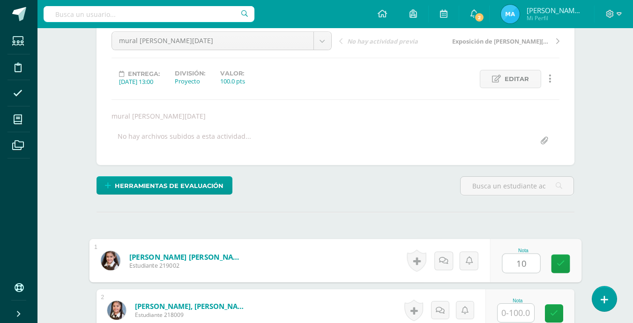
type input "100"
click at [556, 262] on link at bounding box center [560, 263] width 19 height 19
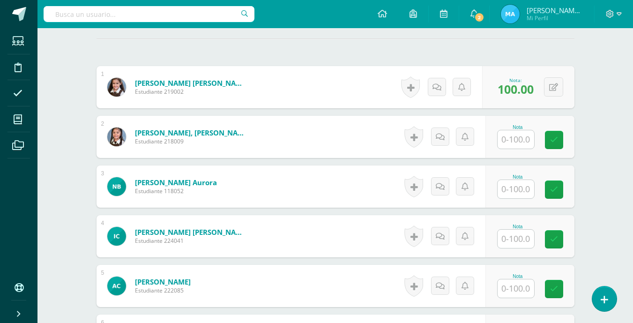
scroll to position [270, 0]
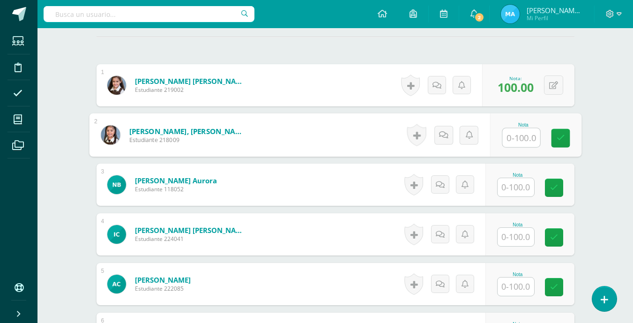
click at [513, 134] on input "text" at bounding box center [520, 137] width 37 height 19
type input "100"
click at [555, 138] on link at bounding box center [560, 138] width 19 height 19
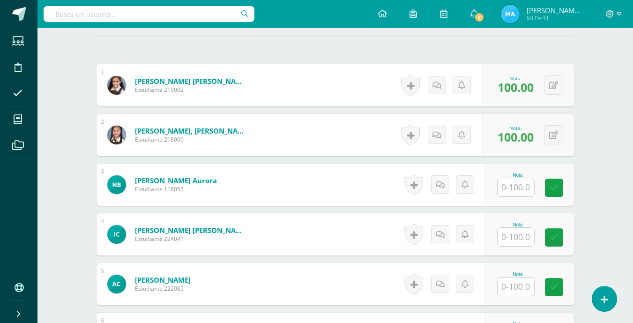
click at [518, 182] on input "text" at bounding box center [515, 187] width 37 height 18
type input "100"
click at [562, 189] on icon at bounding box center [560, 188] width 8 height 8
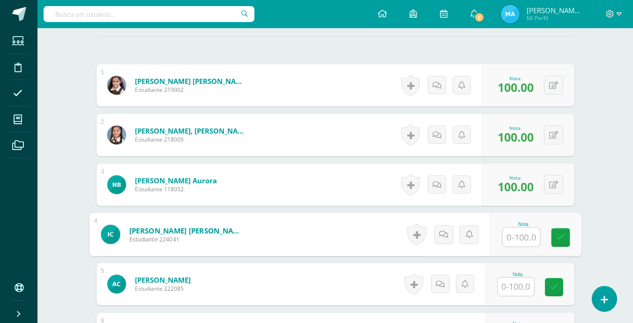
click at [513, 236] on input "text" at bounding box center [520, 237] width 37 height 19
type input "100"
click at [557, 230] on link at bounding box center [560, 237] width 19 height 19
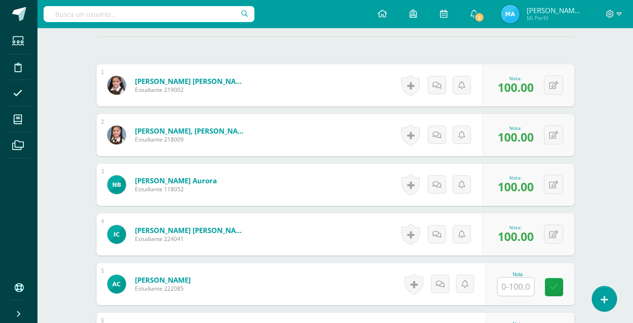
click at [524, 284] on input "text" at bounding box center [515, 286] width 37 height 18
type input "100"
click at [564, 283] on link at bounding box center [560, 287] width 19 height 19
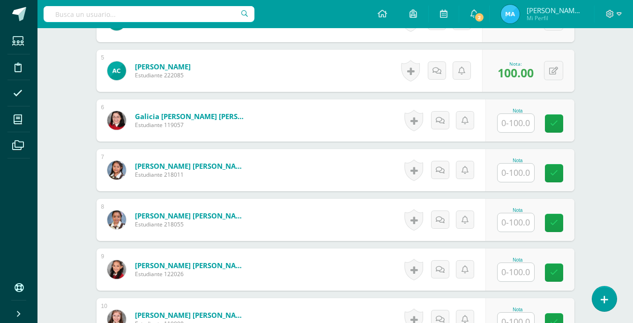
scroll to position [502, 0]
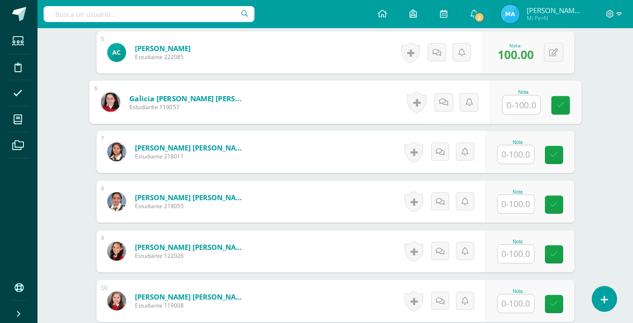
click at [512, 103] on input "text" at bounding box center [520, 105] width 37 height 19
type input "100"
click at [558, 104] on icon at bounding box center [560, 105] width 8 height 8
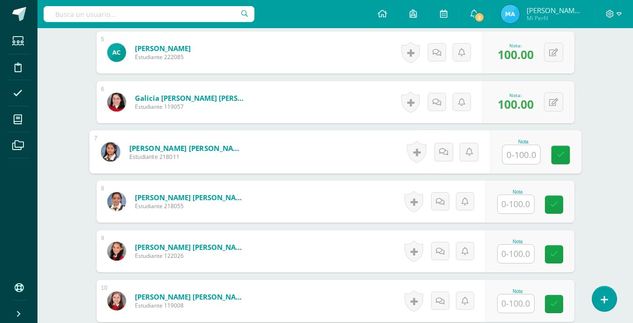
click at [512, 153] on input "text" at bounding box center [520, 154] width 37 height 19
type input "100"
click at [557, 157] on icon at bounding box center [560, 155] width 8 height 8
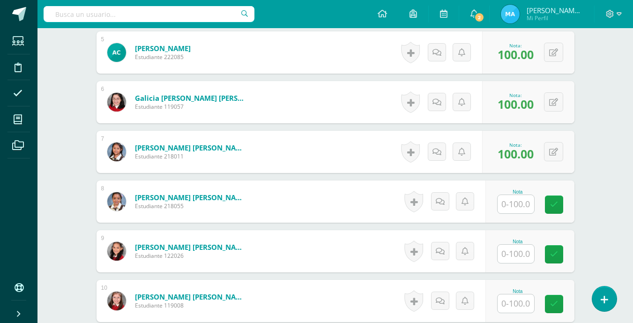
click at [518, 208] on input "text" at bounding box center [515, 204] width 37 height 18
type input "100"
click at [561, 202] on icon at bounding box center [560, 204] width 8 height 8
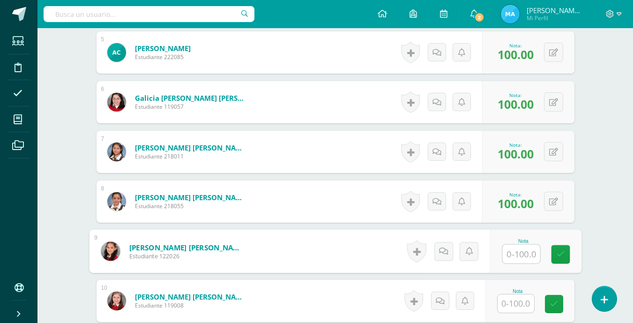
click at [513, 251] on input "text" at bounding box center [520, 254] width 37 height 19
type input "100"
click at [562, 258] on icon at bounding box center [560, 254] width 8 height 8
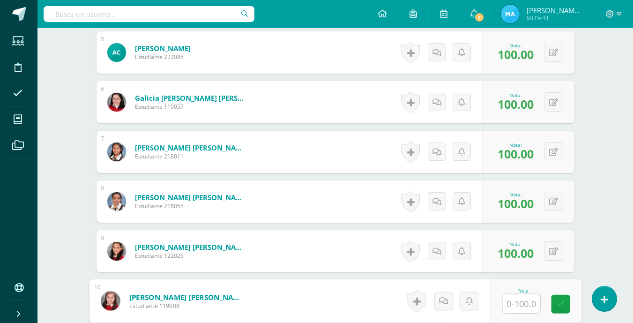
click at [520, 302] on input "text" at bounding box center [520, 303] width 37 height 19
type input "100"
click at [559, 302] on icon at bounding box center [560, 304] width 8 height 8
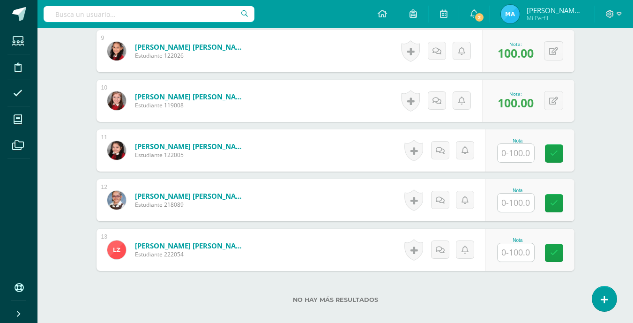
scroll to position [738, 0]
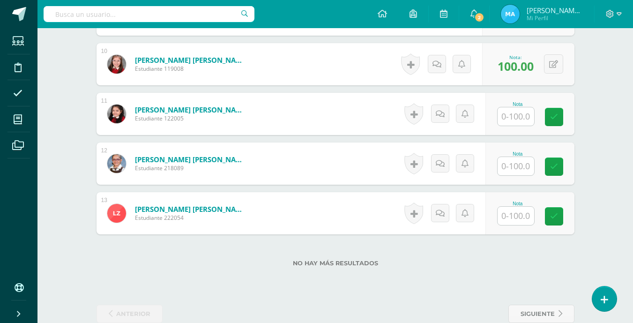
click at [519, 121] on input "text" at bounding box center [515, 116] width 37 height 18
type input "100"
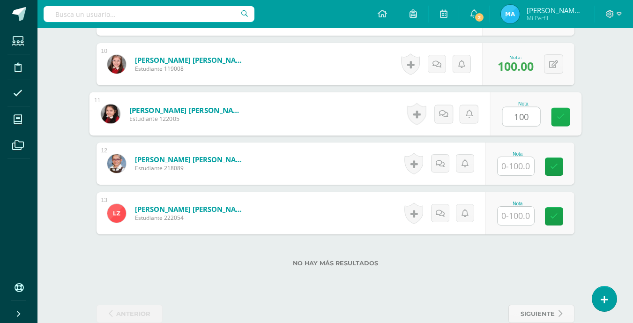
click at [560, 122] on link at bounding box center [560, 117] width 19 height 19
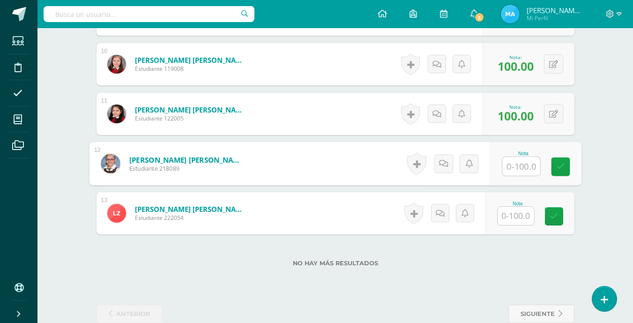
click at [519, 166] on input "text" at bounding box center [520, 166] width 37 height 19
type input "100"
click at [564, 167] on icon at bounding box center [560, 167] width 8 height 8
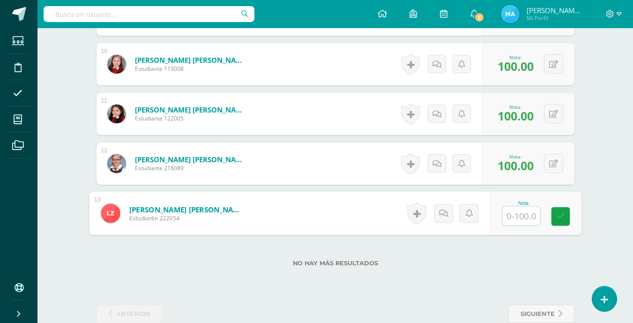
click at [517, 215] on input "text" at bounding box center [520, 216] width 37 height 19
type input "100"
click at [566, 214] on link at bounding box center [560, 216] width 19 height 19
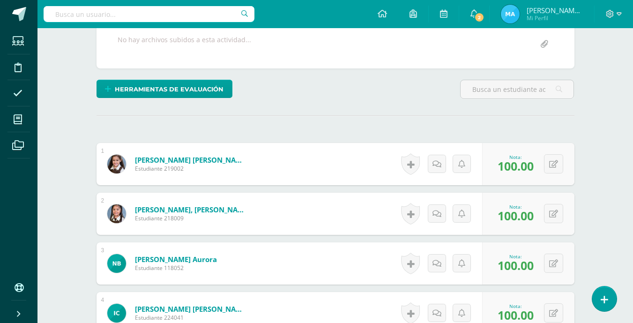
scroll to position [0, 0]
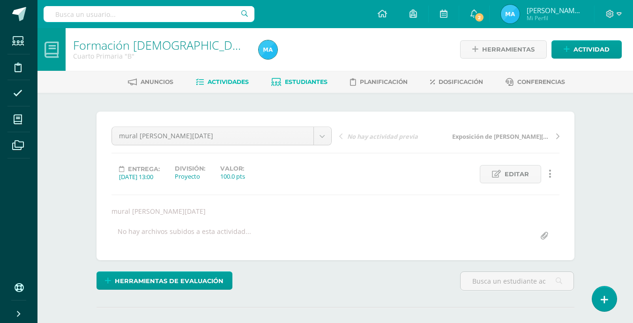
click at [304, 80] on span "Estudiantes" at bounding box center [306, 81] width 43 height 7
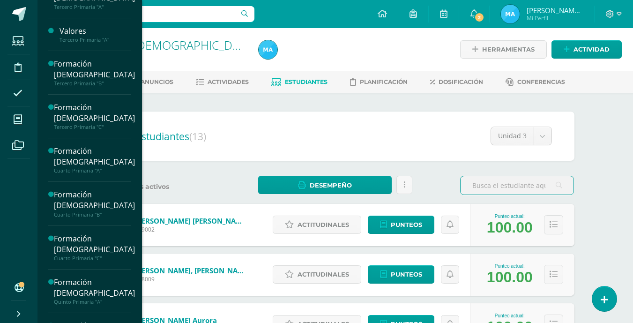
scroll to position [363, 0]
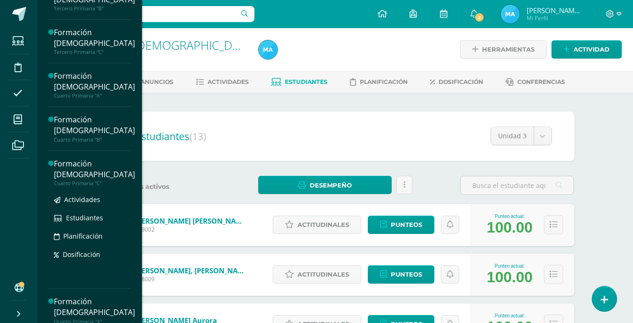
click at [80, 171] on div "Formación [DEMOGRAPHIC_DATA]" at bounding box center [94, 169] width 81 height 22
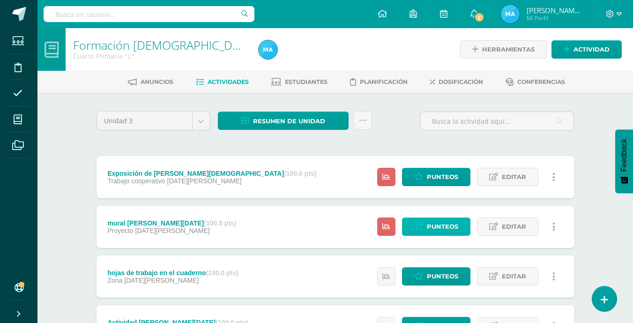
click at [427, 227] on span "Punteos" at bounding box center [442, 226] width 31 height 17
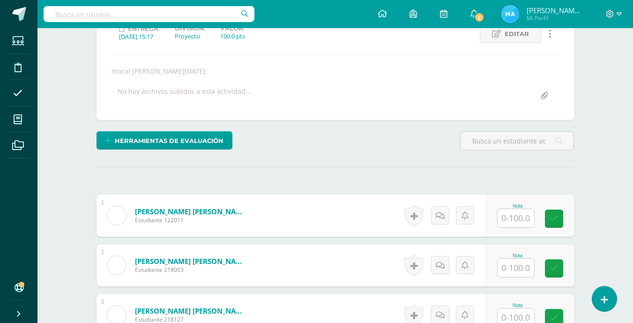
scroll to position [246, 0]
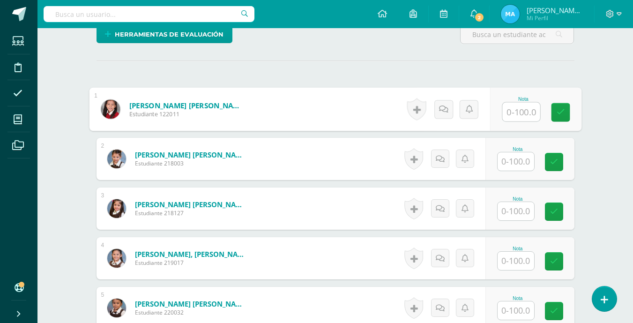
click at [512, 110] on input "text" at bounding box center [520, 112] width 37 height 19
type input "100"
click at [558, 108] on icon at bounding box center [560, 112] width 8 height 8
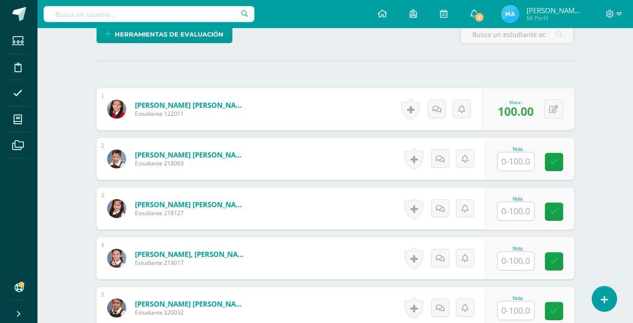
click at [519, 165] on input "text" at bounding box center [515, 161] width 37 height 18
type input "100"
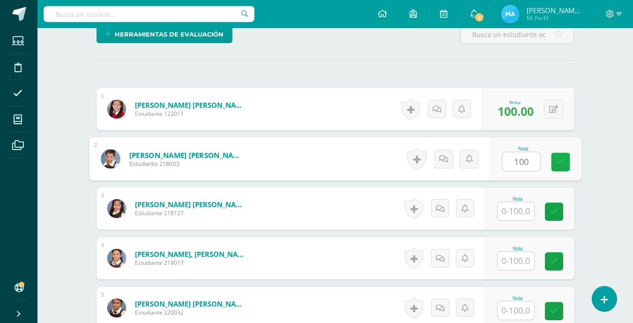
click at [556, 165] on icon at bounding box center [560, 162] width 8 height 8
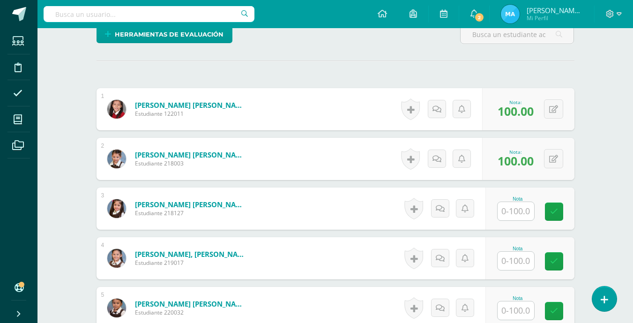
click at [524, 208] on input "text" at bounding box center [515, 211] width 37 height 18
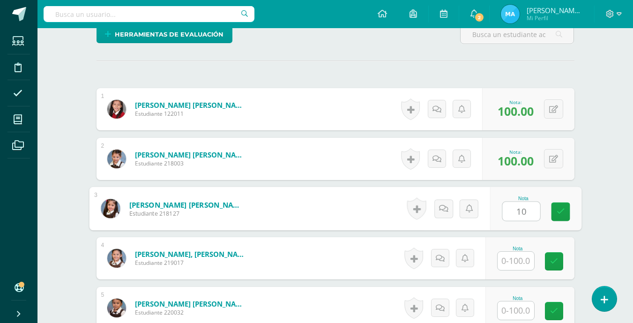
type input "100"
click at [557, 209] on icon at bounding box center [560, 212] width 8 height 8
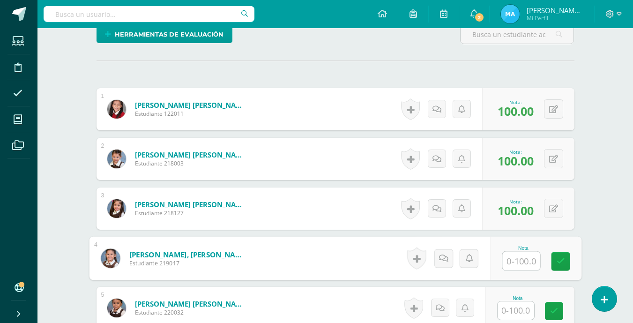
click at [521, 256] on input "text" at bounding box center [520, 261] width 37 height 19
type input "1"
click at [519, 256] on input "text" at bounding box center [520, 261] width 37 height 19
type input "100"
click at [557, 264] on icon at bounding box center [560, 261] width 8 height 8
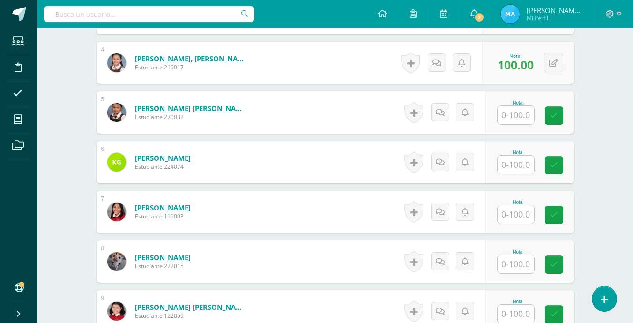
scroll to position [444, 0]
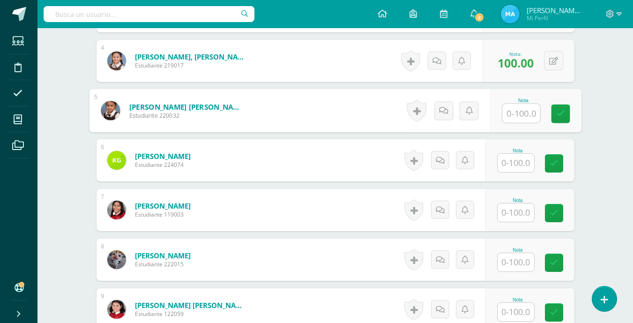
click at [512, 116] on input "text" at bounding box center [520, 113] width 37 height 19
type input "100"
click at [559, 112] on icon at bounding box center [560, 114] width 8 height 8
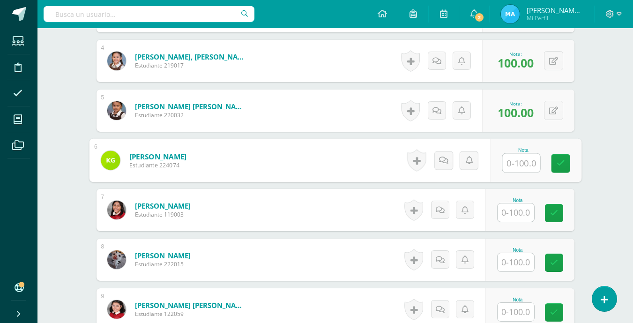
click at [519, 165] on input "text" at bounding box center [520, 163] width 37 height 19
type input "100"
click at [557, 162] on icon at bounding box center [560, 163] width 8 height 8
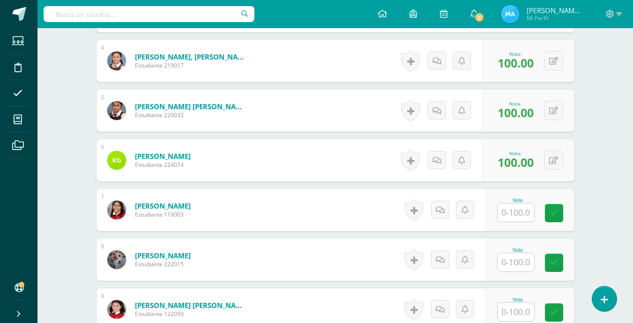
click at [521, 209] on input "text" at bounding box center [515, 212] width 37 height 18
type input "100"
click at [559, 213] on icon at bounding box center [560, 213] width 8 height 8
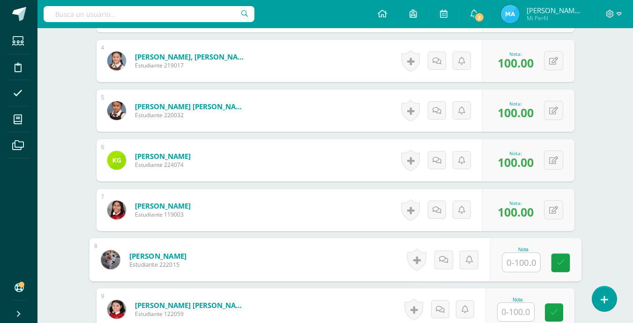
click at [519, 259] on input "text" at bounding box center [520, 262] width 37 height 19
type input "100"
click at [560, 260] on icon at bounding box center [560, 263] width 8 height 8
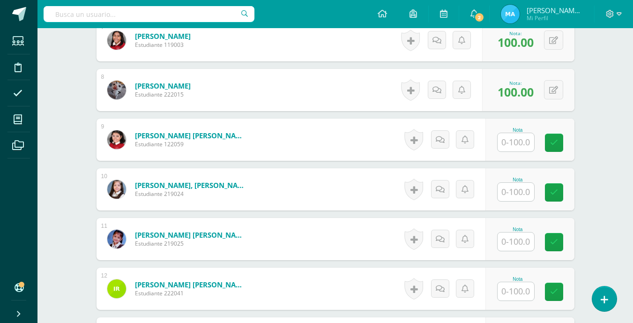
scroll to position [626, 0]
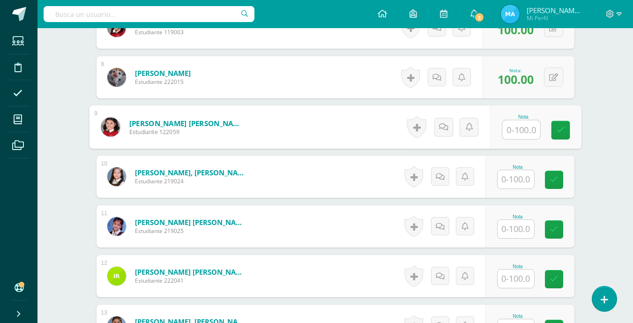
click at [513, 130] on input "text" at bounding box center [520, 129] width 37 height 19
type input "100"
click at [562, 131] on icon at bounding box center [560, 130] width 8 height 8
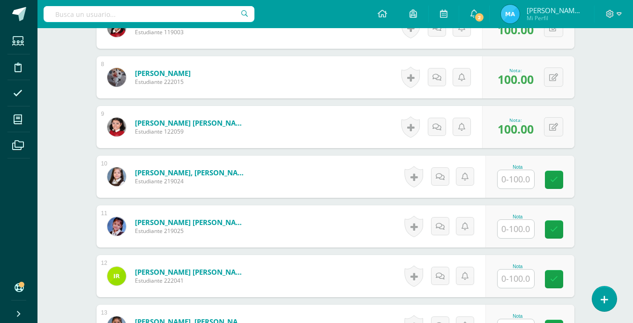
click at [522, 173] on input "text" at bounding box center [515, 179] width 37 height 18
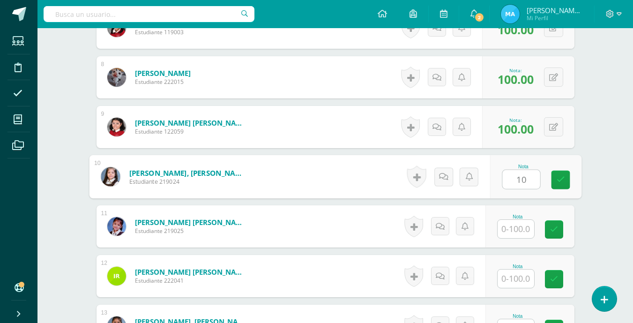
type input "100"
click at [556, 176] on icon at bounding box center [560, 180] width 8 height 8
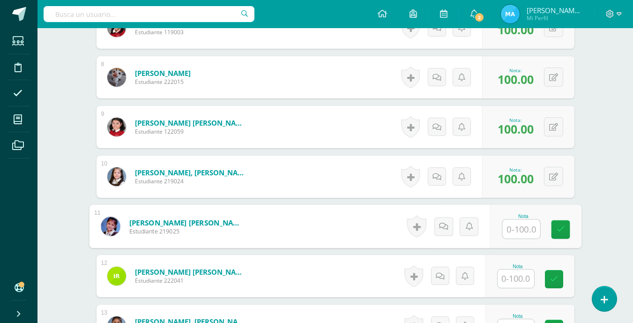
click at [522, 222] on input "text" at bounding box center [520, 229] width 37 height 19
type input "100"
click at [564, 229] on icon at bounding box center [560, 229] width 8 height 8
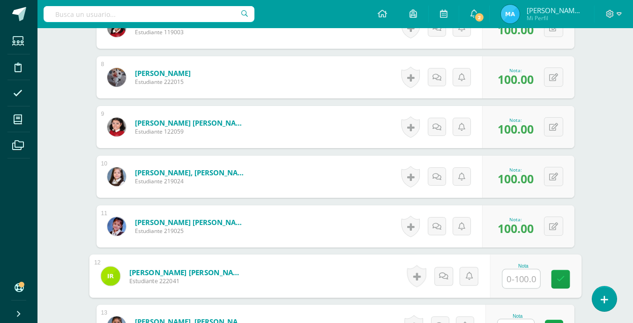
click at [523, 280] on input "text" at bounding box center [520, 278] width 37 height 19
type input "100"
click at [562, 277] on icon at bounding box center [560, 279] width 8 height 8
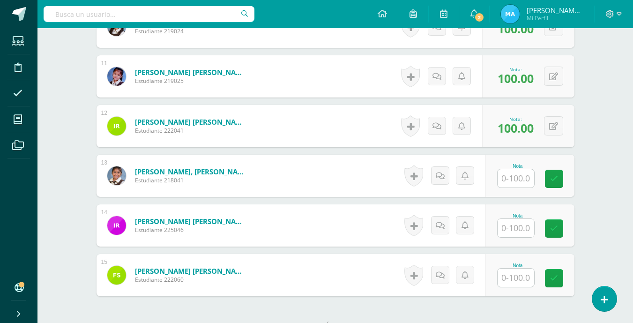
scroll to position [779, 0]
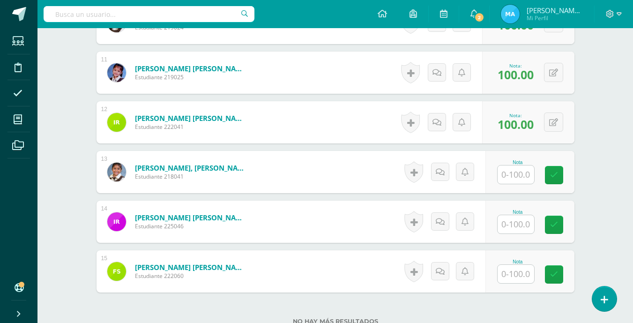
click at [516, 178] on input "text" at bounding box center [515, 174] width 37 height 18
type input "100"
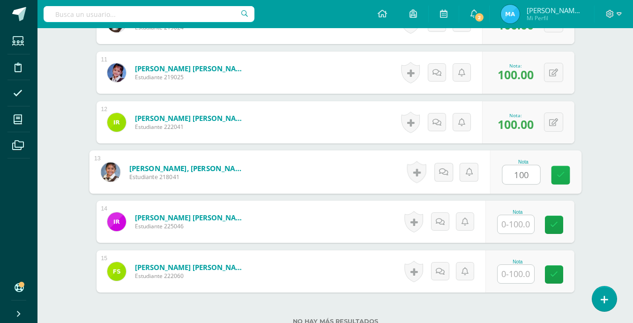
click at [561, 178] on icon at bounding box center [560, 175] width 8 height 8
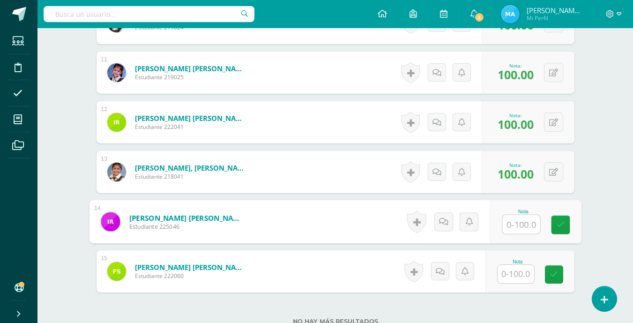
click at [522, 220] on input "text" at bounding box center [520, 224] width 37 height 19
type input "100"
click at [563, 224] on icon at bounding box center [560, 225] width 8 height 8
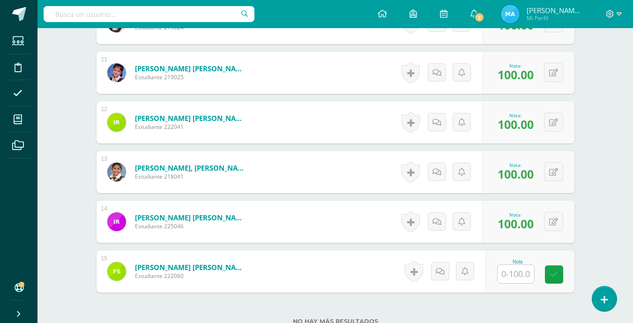
click at [522, 268] on input "text" at bounding box center [515, 274] width 37 height 18
type input "100"
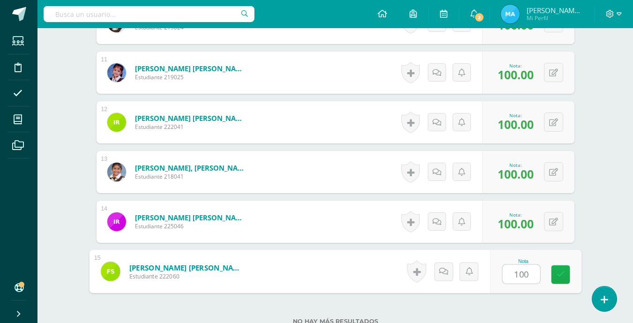
click at [565, 276] on link at bounding box center [560, 274] width 19 height 19
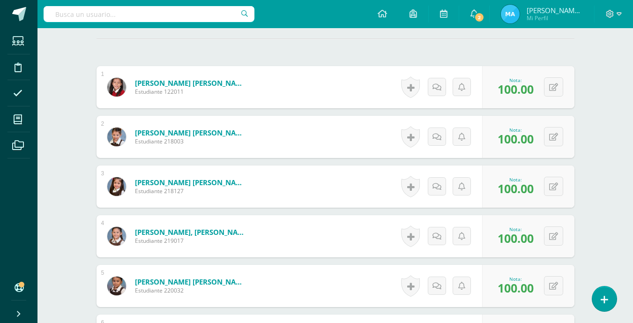
scroll to position [0, 0]
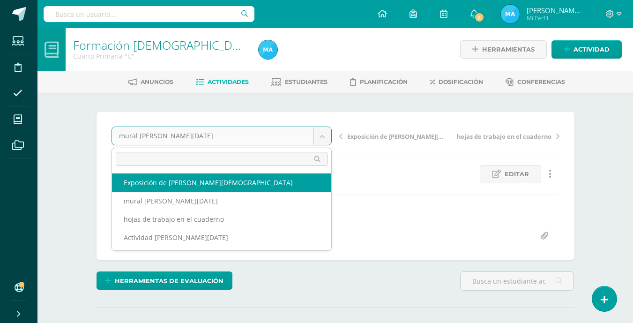
select select "/dashboard/teacher/grade-activity/197863/"
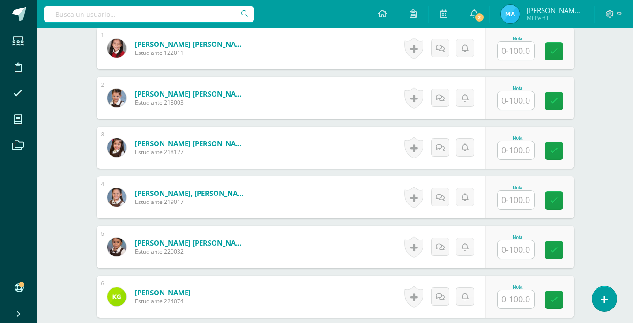
scroll to position [305, 0]
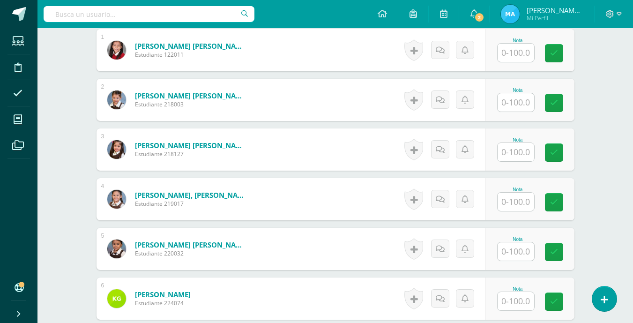
click at [519, 54] on input "text" at bounding box center [515, 53] width 37 height 18
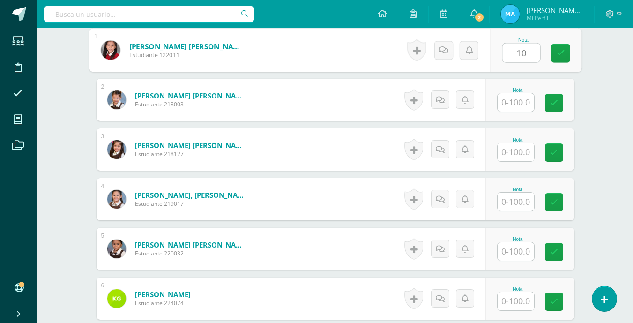
type input "100"
click at [556, 54] on link at bounding box center [560, 53] width 19 height 19
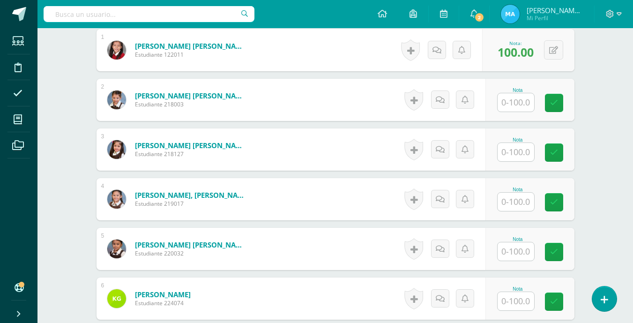
click at [517, 101] on input "text" at bounding box center [515, 102] width 37 height 18
type input "100"
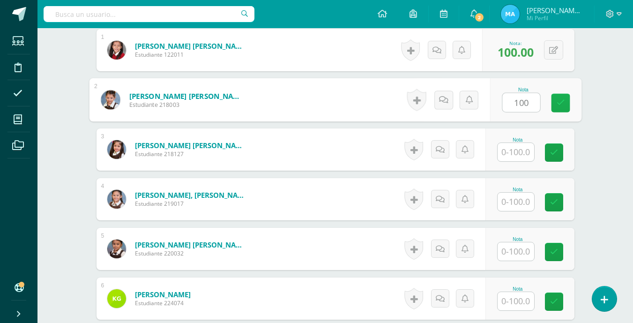
click at [565, 105] on link at bounding box center [560, 103] width 19 height 19
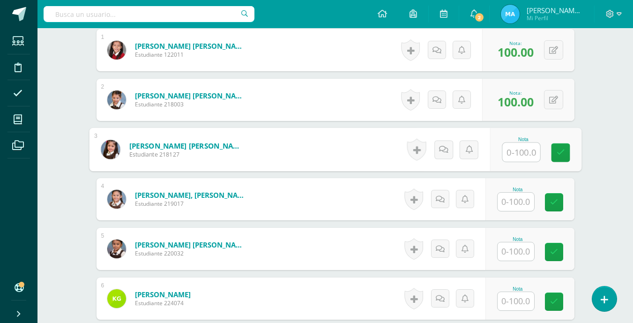
click at [530, 148] on input "text" at bounding box center [520, 152] width 37 height 19
type input "100"
click at [557, 148] on icon at bounding box center [560, 152] width 8 height 8
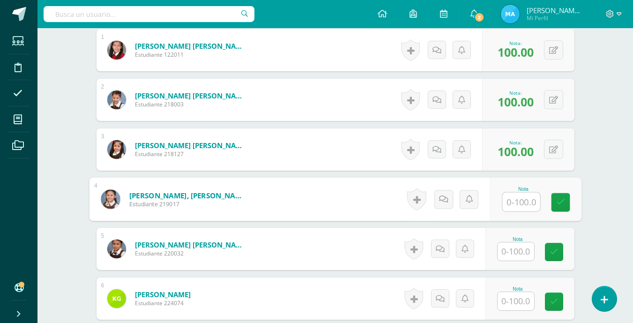
click at [523, 200] on input "text" at bounding box center [520, 202] width 37 height 19
type input "100"
click at [560, 198] on icon at bounding box center [560, 202] width 8 height 8
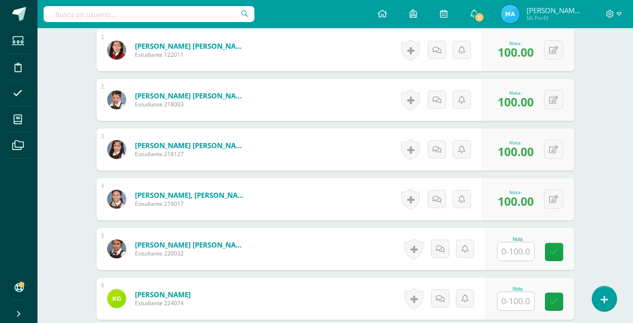
click at [521, 250] on input "text" at bounding box center [515, 251] width 37 height 18
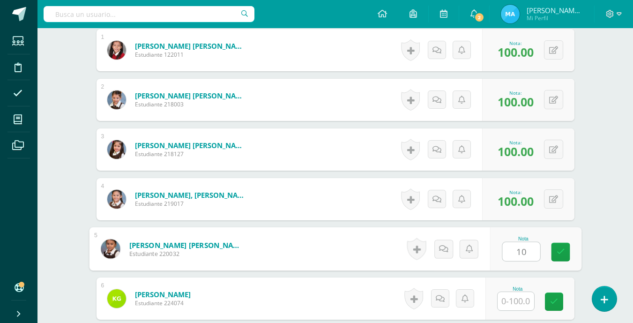
type input "100"
click at [557, 254] on icon at bounding box center [560, 252] width 8 height 8
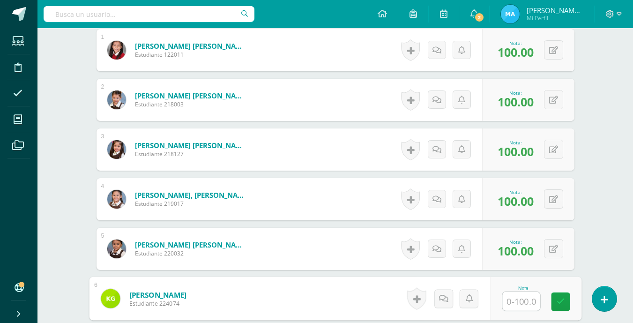
click at [526, 301] on input "text" at bounding box center [520, 301] width 37 height 19
type input "100"
click at [564, 302] on icon at bounding box center [560, 301] width 8 height 8
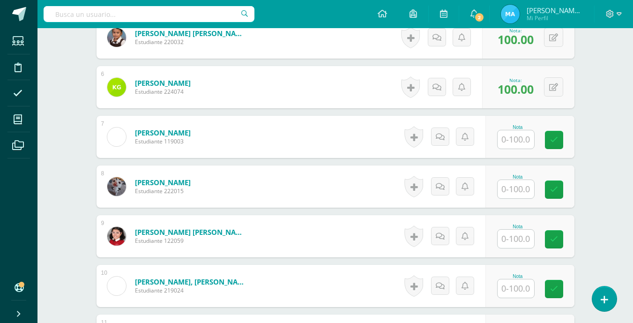
scroll to position [522, 0]
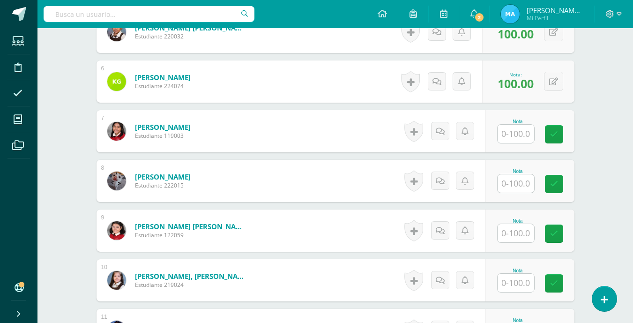
click at [523, 134] on input "text" at bounding box center [515, 134] width 37 height 18
type input "100"
click at [554, 134] on link at bounding box center [560, 134] width 19 height 19
click at [516, 186] on input "text" at bounding box center [515, 183] width 37 height 18
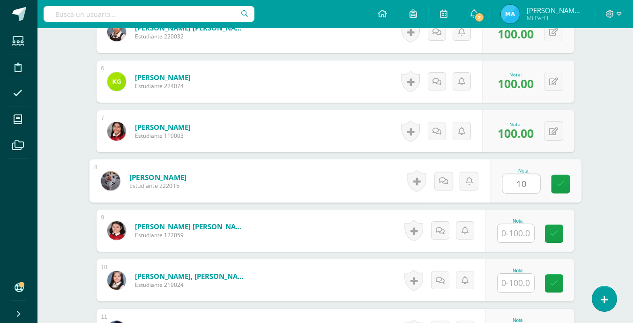
type input "100"
click at [564, 185] on icon at bounding box center [560, 184] width 8 height 8
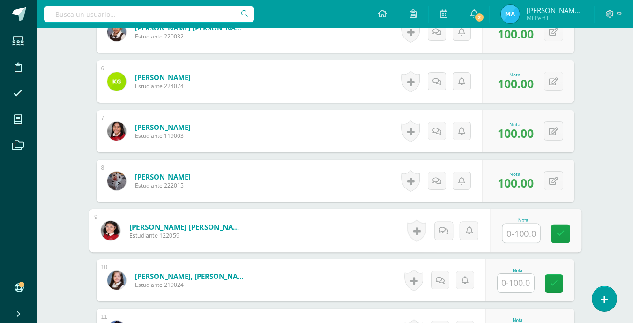
click at [522, 230] on input "text" at bounding box center [520, 233] width 37 height 19
type input "100"
click at [561, 228] on link at bounding box center [560, 233] width 19 height 19
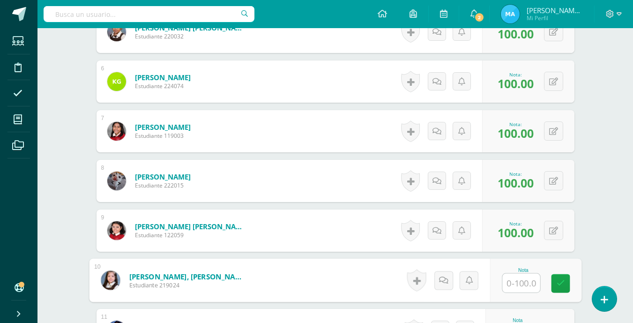
click at [519, 281] on input "text" at bounding box center [520, 283] width 37 height 19
type input "100"
click at [555, 286] on link at bounding box center [560, 283] width 19 height 19
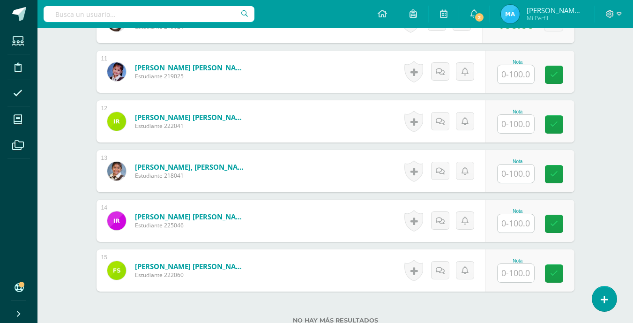
scroll to position [786, 0]
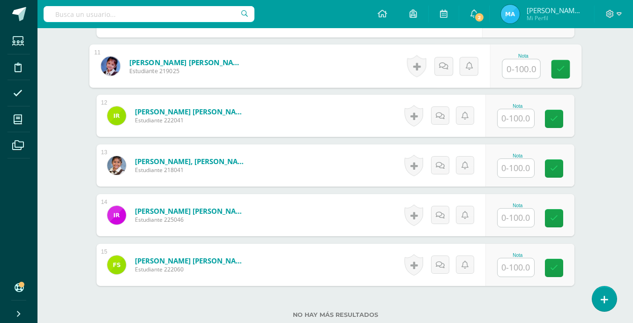
click at [519, 68] on input "text" at bounding box center [520, 68] width 37 height 19
type input "100"
click at [559, 66] on icon at bounding box center [560, 69] width 8 height 8
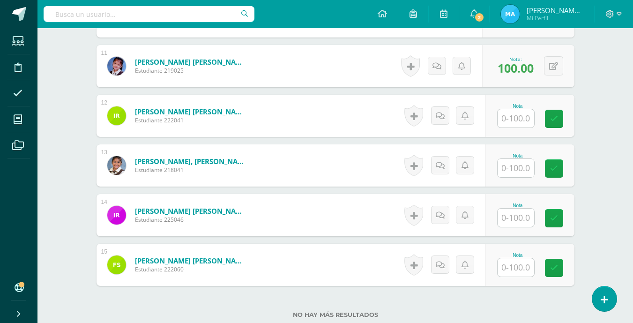
click at [523, 114] on input "text" at bounding box center [515, 118] width 37 height 18
type input "100"
click at [562, 120] on icon at bounding box center [560, 119] width 8 height 8
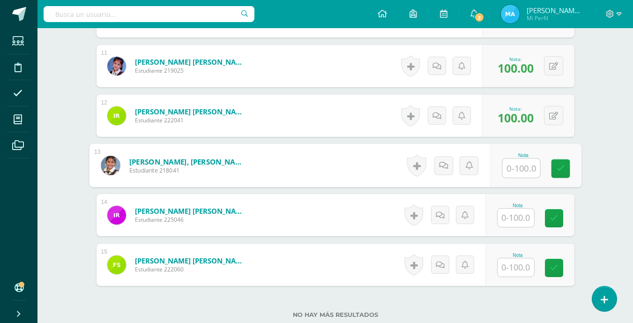
click at [521, 166] on input "text" at bounding box center [520, 168] width 37 height 19
type input "100"
click at [559, 165] on icon at bounding box center [560, 168] width 8 height 8
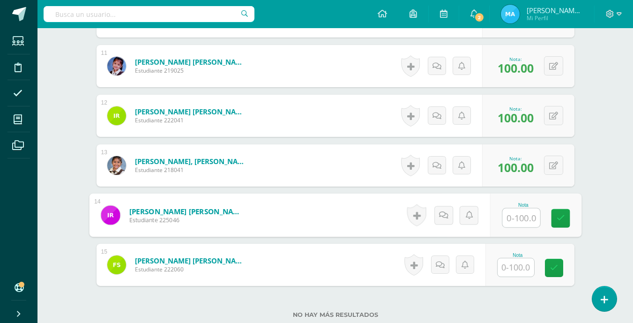
click at [512, 218] on input "text" at bounding box center [520, 217] width 37 height 19
type input "100"
click at [556, 216] on link at bounding box center [560, 218] width 19 height 19
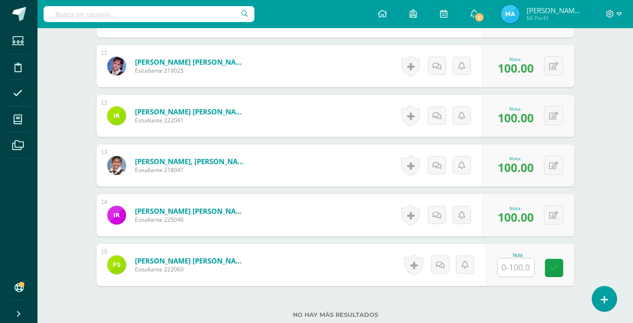
click at [516, 268] on input "text" at bounding box center [515, 267] width 37 height 18
type input "100"
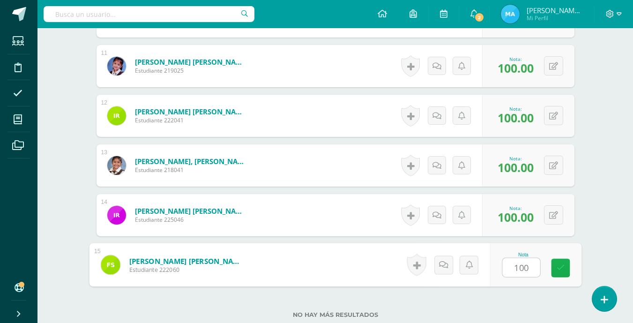
click at [558, 266] on icon at bounding box center [560, 268] width 8 height 8
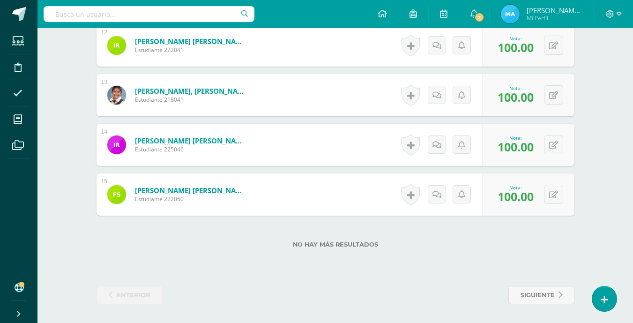
scroll to position [0, 0]
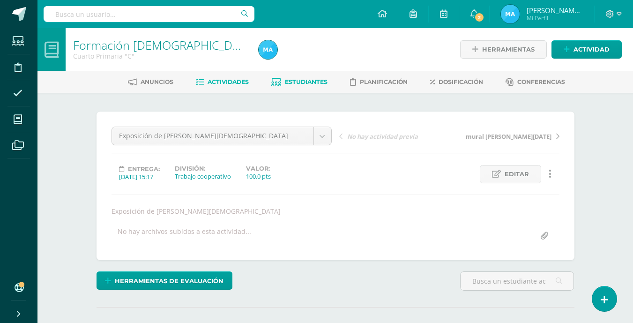
click at [319, 83] on span "Estudiantes" at bounding box center [306, 81] width 43 height 7
